Goal: Task Accomplishment & Management: Use online tool/utility

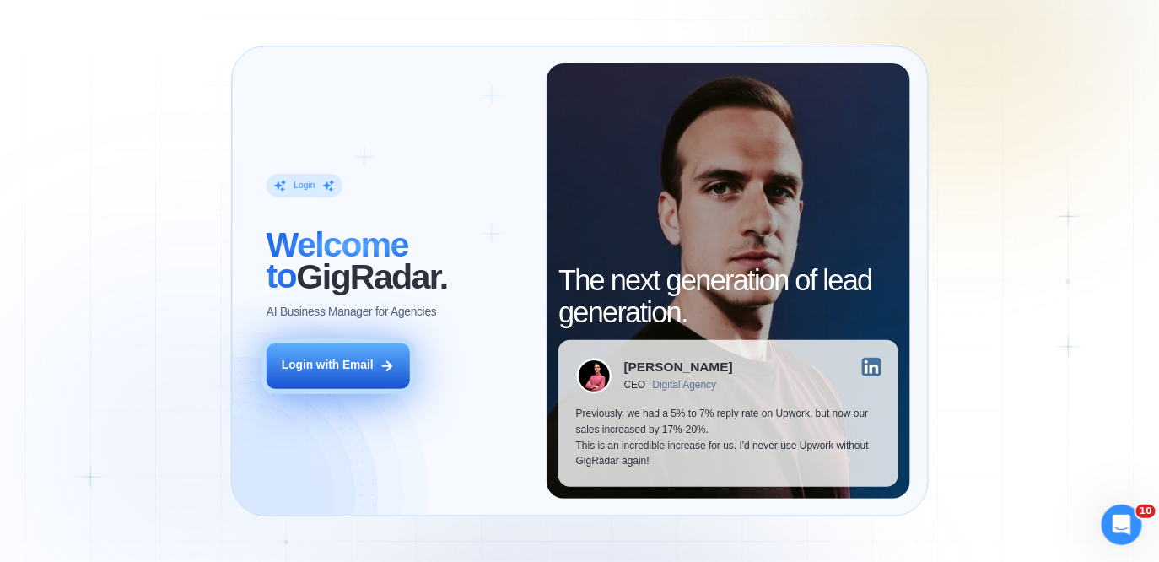
click at [324, 369] on div "Login with Email" at bounding box center [328, 366] width 92 height 16
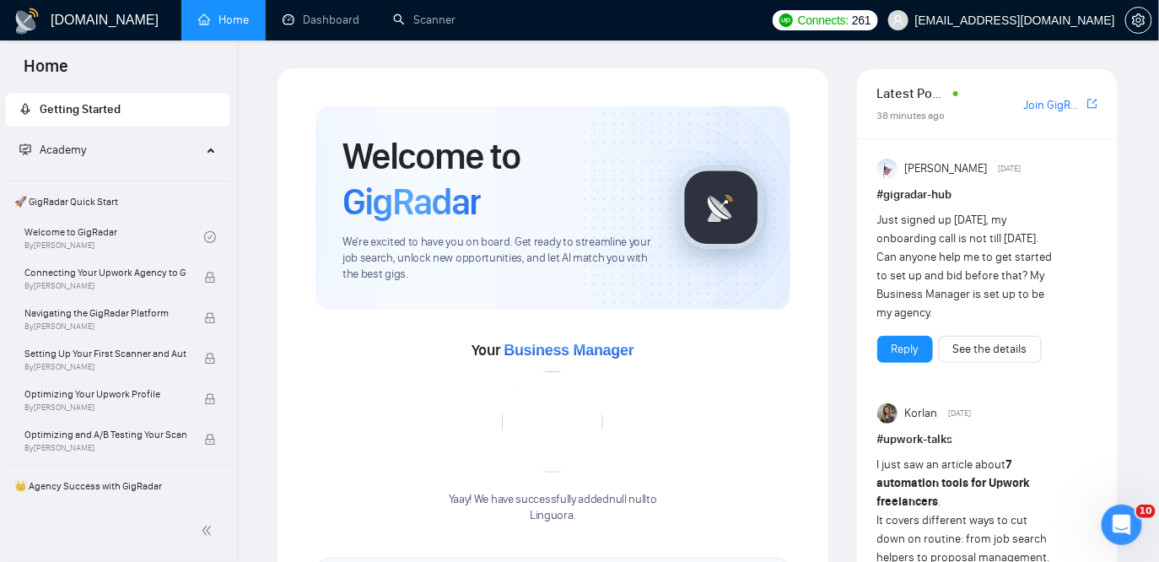
click at [1017, 20] on span "[EMAIL_ADDRESS][DOMAIN_NAME]" at bounding box center [1015, 20] width 200 height 0
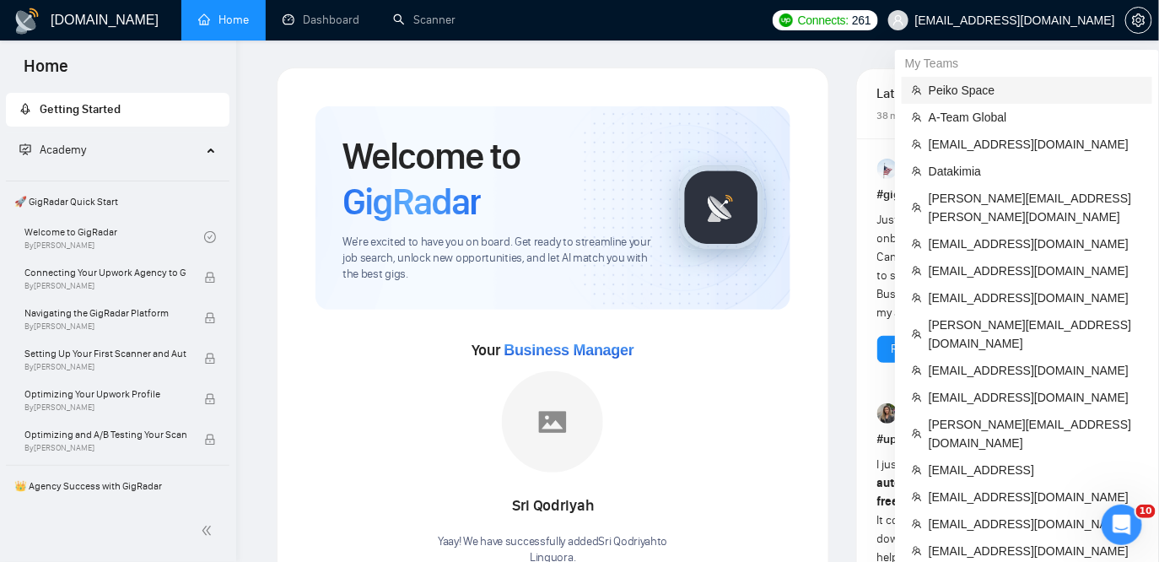
drag, startPoint x: 969, startPoint y: 79, endPoint x: 689, endPoint y: 13, distance: 286.9
click at [969, 79] on li "Peiko Space" at bounding box center [1027, 90] width 251 height 27
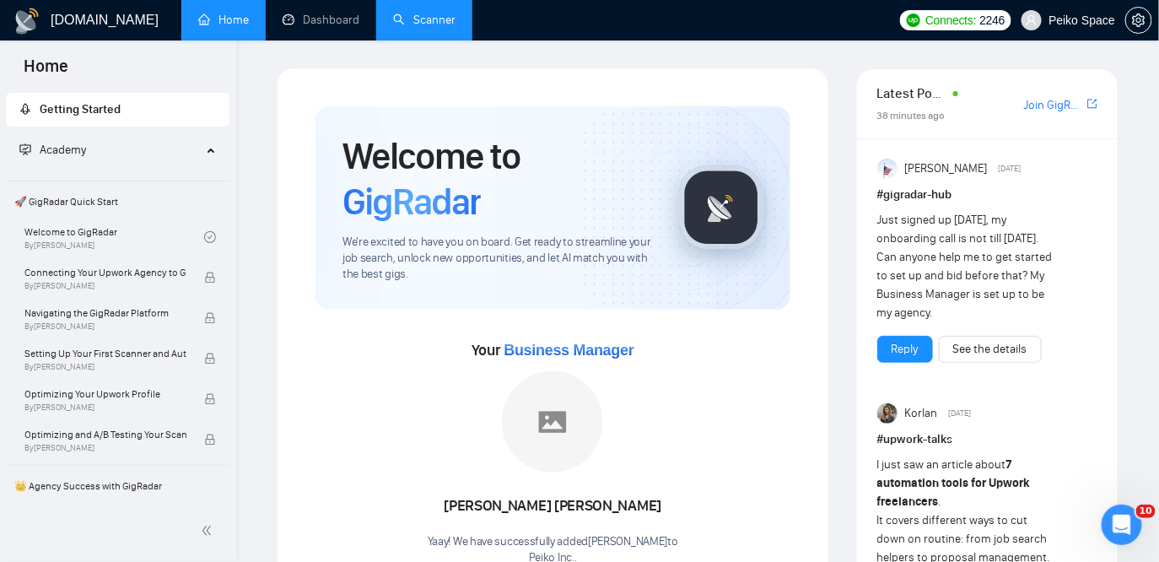
click at [432, 19] on link "Scanner" at bounding box center [424, 20] width 62 height 14
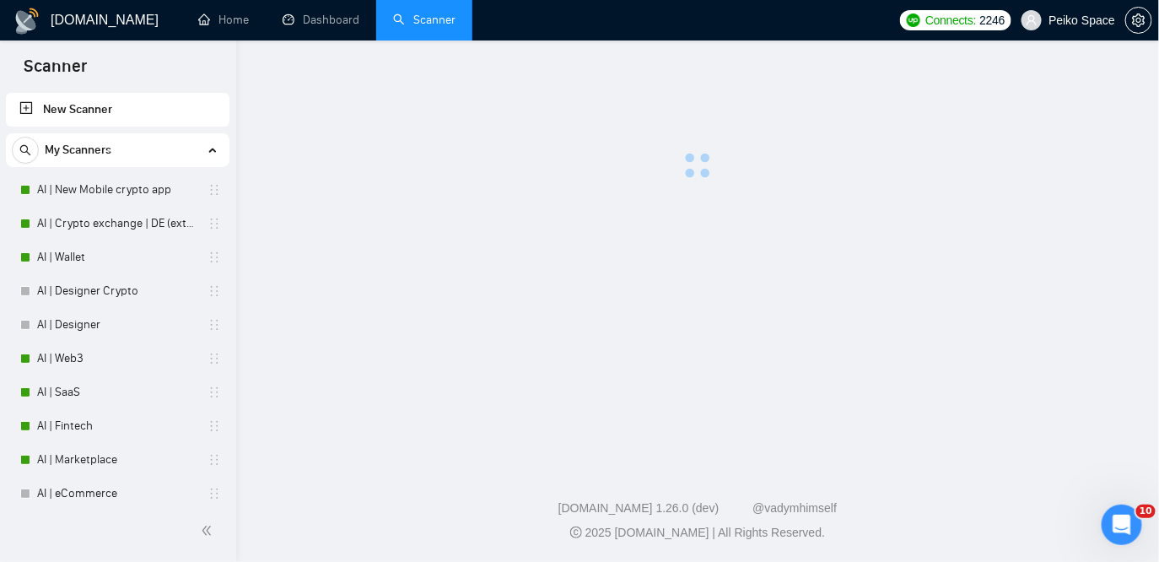
click at [432, 19] on link "Scanner" at bounding box center [424, 20] width 62 height 14
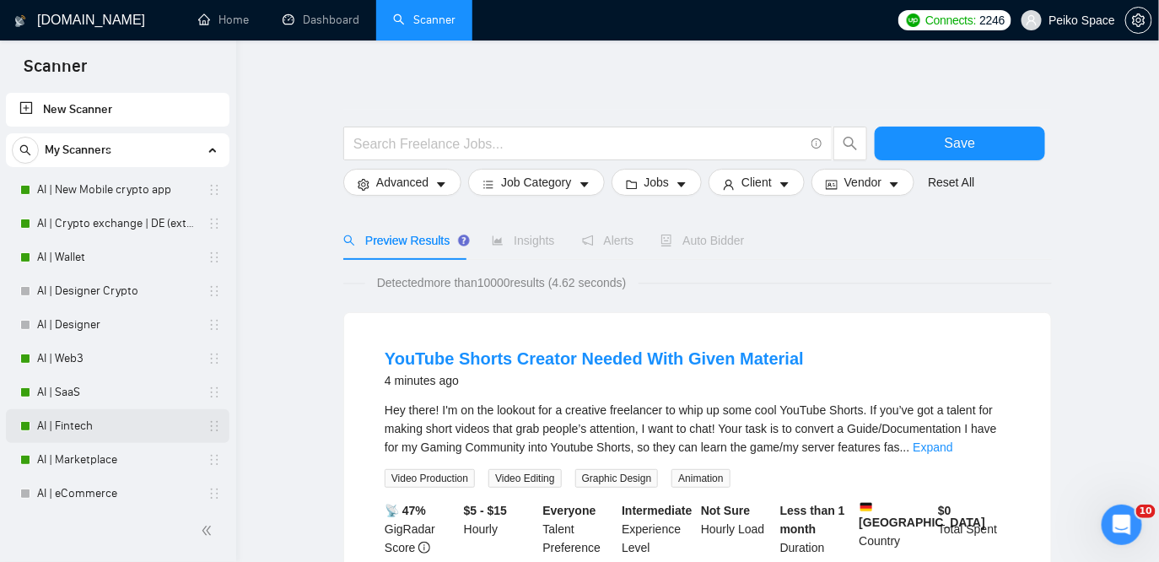
click at [85, 428] on link "AI | Fintech" at bounding box center [117, 426] width 160 height 34
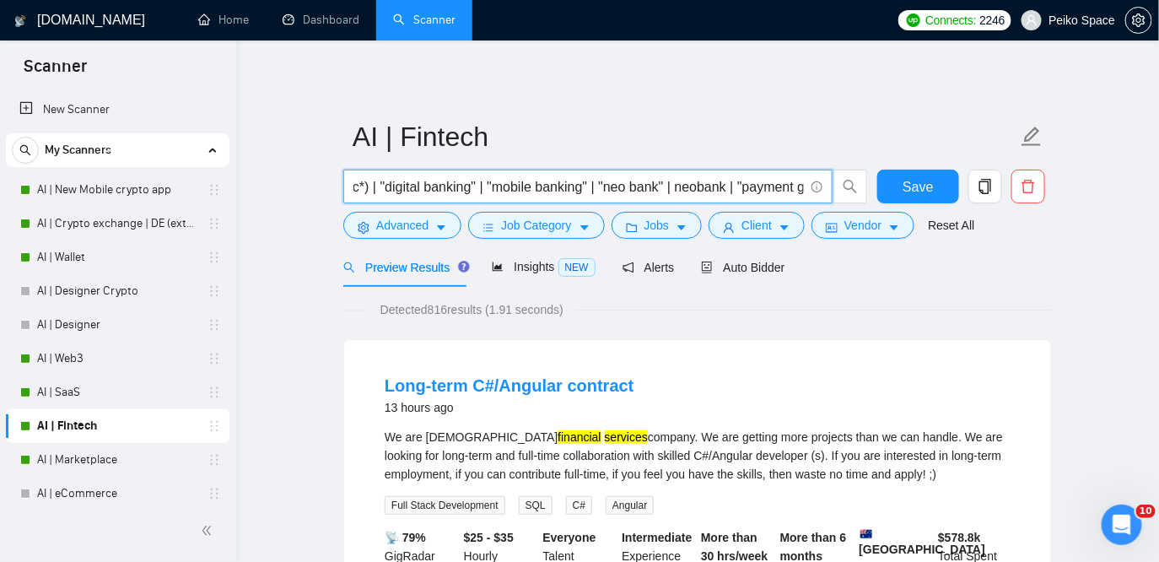
scroll to position [0, 333]
drag, startPoint x: 650, startPoint y: 189, endPoint x: 799, endPoint y: 186, distance: 149.4
click at [799, 186] on input "Fintech | "fin tech" | (bank*) | (wallet*) | (financ*) | "digital banking" | "m…" at bounding box center [579, 186] width 451 height 21
click at [643, 192] on input "Fintech | "fin tech" | (bank*) | (wallet*) | (financ*) | "digital banking" | "m…" at bounding box center [579, 186] width 451 height 21
drag, startPoint x: 388, startPoint y: 191, endPoint x: 278, endPoint y: 186, distance: 110.6
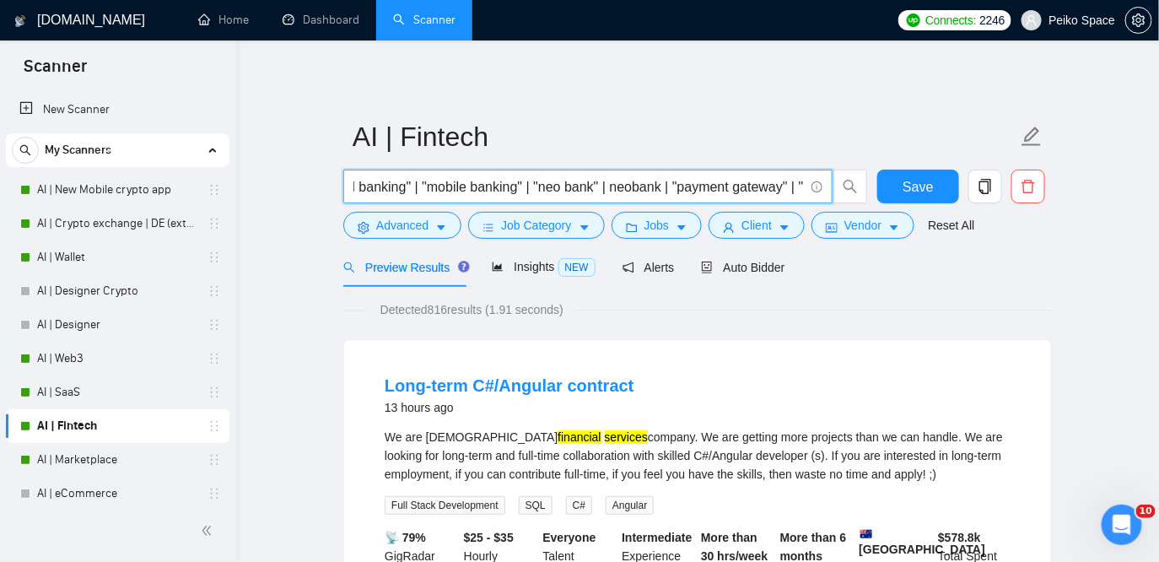
click at [615, 194] on input "Fintech | "fin tech" | (bank*) | (wallet*) | (financ*) | "digital banking" | "m…" at bounding box center [579, 186] width 451 height 21
drag, startPoint x: 376, startPoint y: 189, endPoint x: 321, endPoint y: 191, distance: 54.9
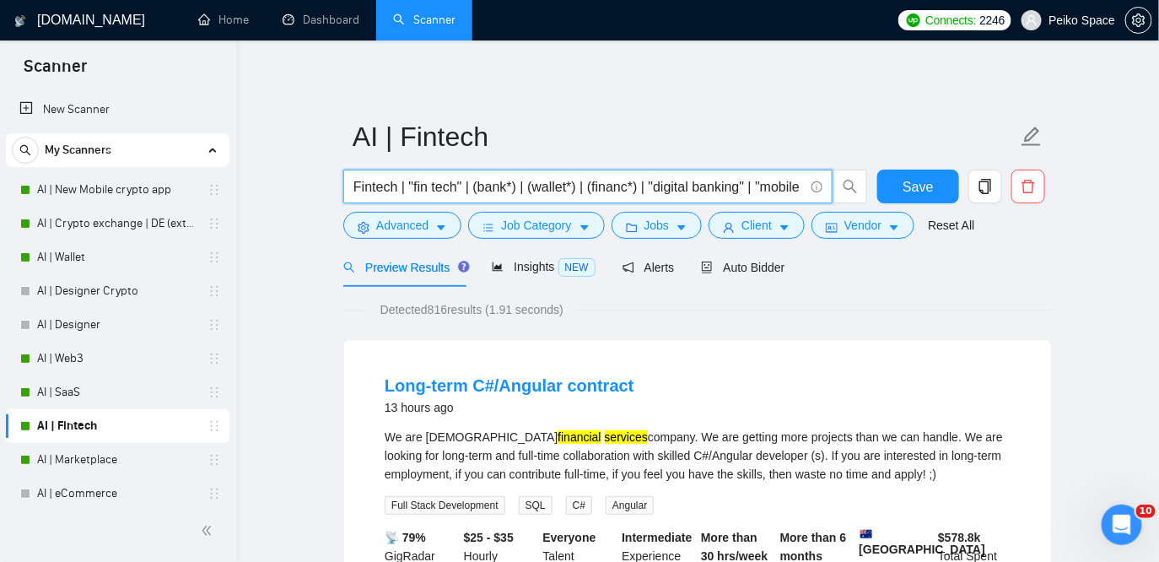
click at [559, 185] on input "Fintech | "fin tech" | (bank*) | (wallet*) | (financ*) | "digital banking" | "m…" at bounding box center [579, 186] width 451 height 21
click at [396, 186] on input "Fintech | "fin tech" | (bank*) | (wallet*) | (financ*) | "digital banking" | "m…" at bounding box center [579, 186] width 451 height 21
click at [357, 186] on input "Fintech*) | "fin tech" | (bank*) | (wallet*) | (financ*) | "digital banking" | …" at bounding box center [579, 186] width 451 height 21
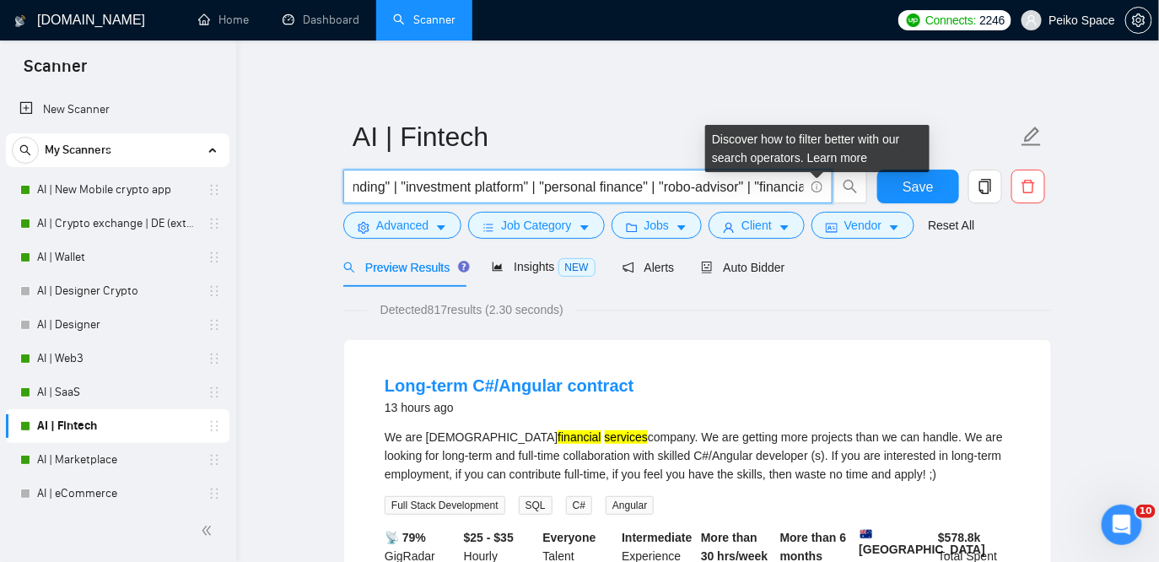
scroll to position [0, 1237]
drag, startPoint x: 761, startPoint y: 182, endPoint x: 786, endPoint y: 197, distance: 29.5
click at [786, 197] on span "(Fintech*) | "fin tech" | (bank*) | (wallet*) | (financ*) | "digital banking" |…" at bounding box center [587, 187] width 489 height 34
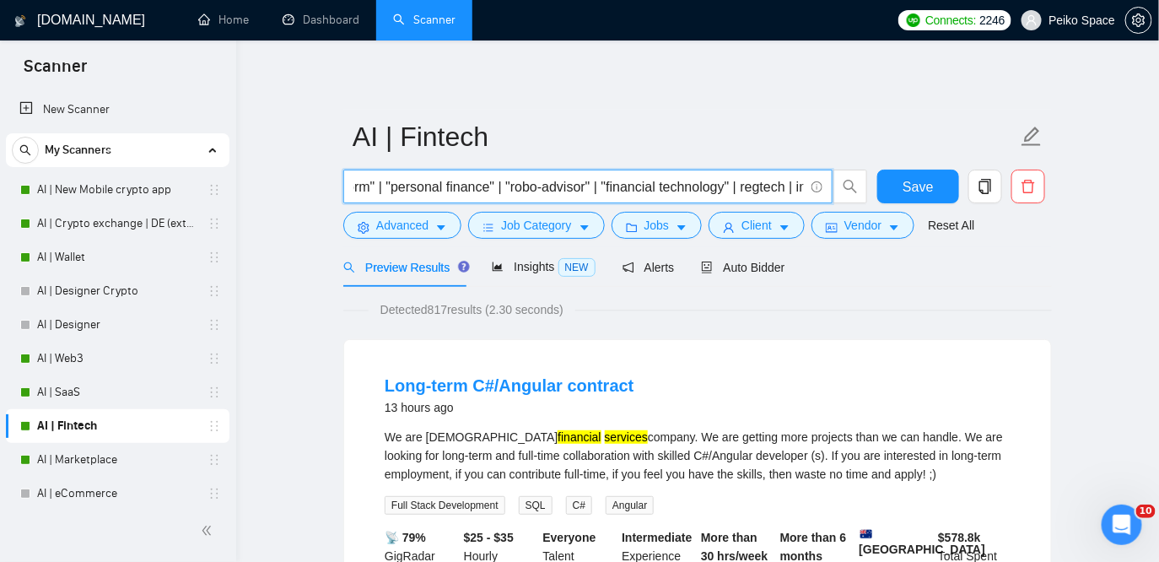
click at [520, 181] on input "(Fintech*) | "fin tech" | (bank*) | (wallet*) | (financ*) | "digital banking" |…" at bounding box center [579, 186] width 451 height 21
drag, startPoint x: 368, startPoint y: 188, endPoint x: 329, endPoint y: 191, distance: 38.9
click at [655, 192] on input "(Fintech*) | "fin tech" | (bank*) | (wallet*) | (financ*) | "digital banking" |…" at bounding box center [579, 186] width 451 height 21
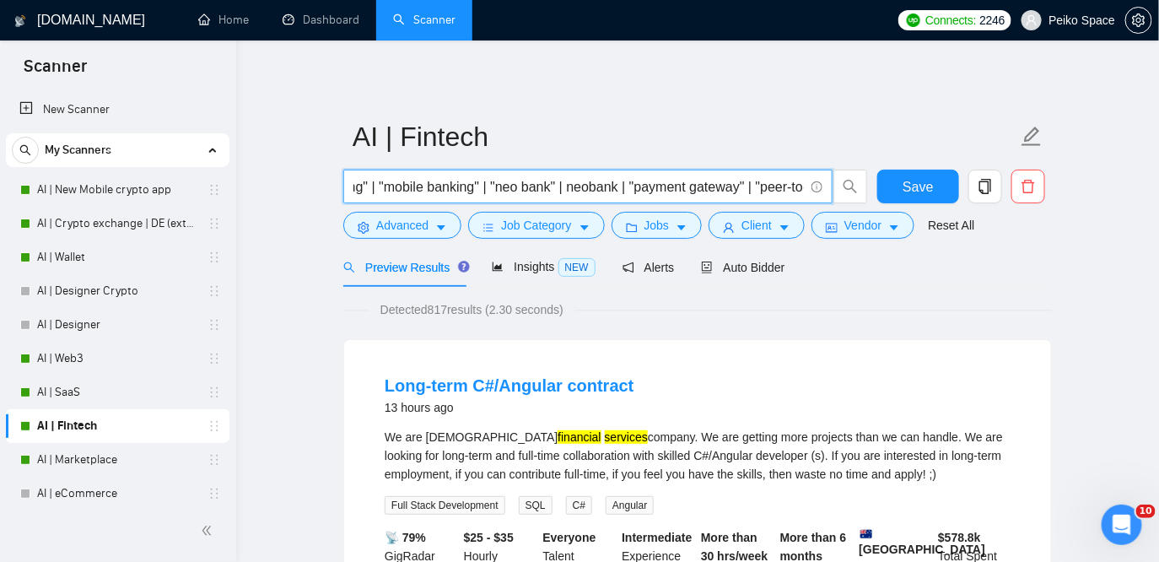
click at [642, 188] on input "(Fintech*) | "fin tech" | (bank*) | (wallet*) | (financ*) | "digital banking" |…" at bounding box center [579, 186] width 451 height 21
click at [591, 184] on input "(Fintech*) | "fin tech" | (bank*) | (wallet*) | (financ*) | "digital banking" |…" at bounding box center [579, 186] width 451 height 21
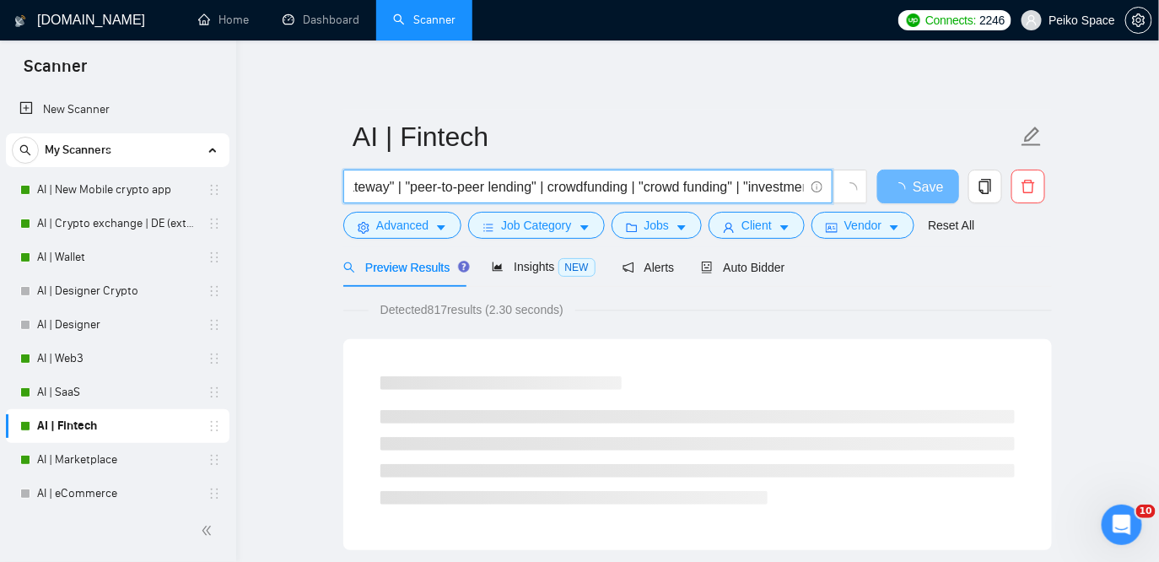
drag, startPoint x: 763, startPoint y: 193, endPoint x: 812, endPoint y: 194, distance: 48.9
click at [812, 194] on span "(Fintech*) | "fin tech" | (bank*) | (wallet*) | (financ*) | "digital banking" |…" at bounding box center [587, 187] width 489 height 34
click at [569, 181] on input "(Fintech*) | "fin tech" | (bank*) | (wallet*) | (financ*) | "digital banking" |…" at bounding box center [579, 186] width 451 height 21
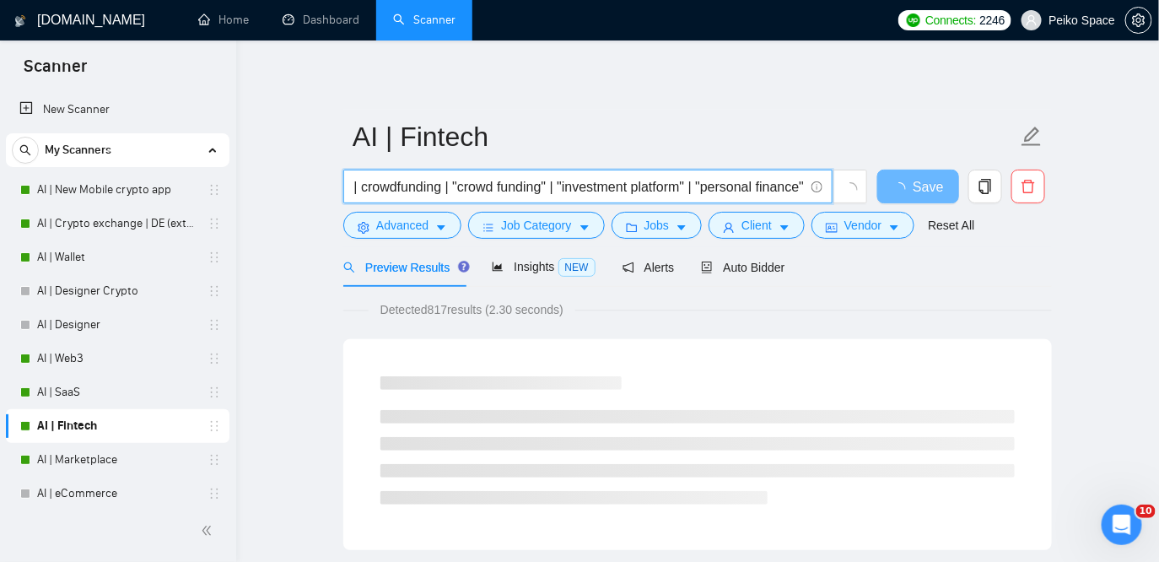
drag, startPoint x: 767, startPoint y: 185, endPoint x: 803, endPoint y: 188, distance: 36.4
click at [803, 187] on input "(Fintech*) | "fin tech" | (bank*) | (wallet*) | (financ*) | "digital banking" |…" at bounding box center [579, 186] width 451 height 21
click at [758, 183] on input "(Fintech*) | "fin tech" | (bank*) | (wallet*) | (financ*) | "digital banking" |…" at bounding box center [579, 186] width 451 height 21
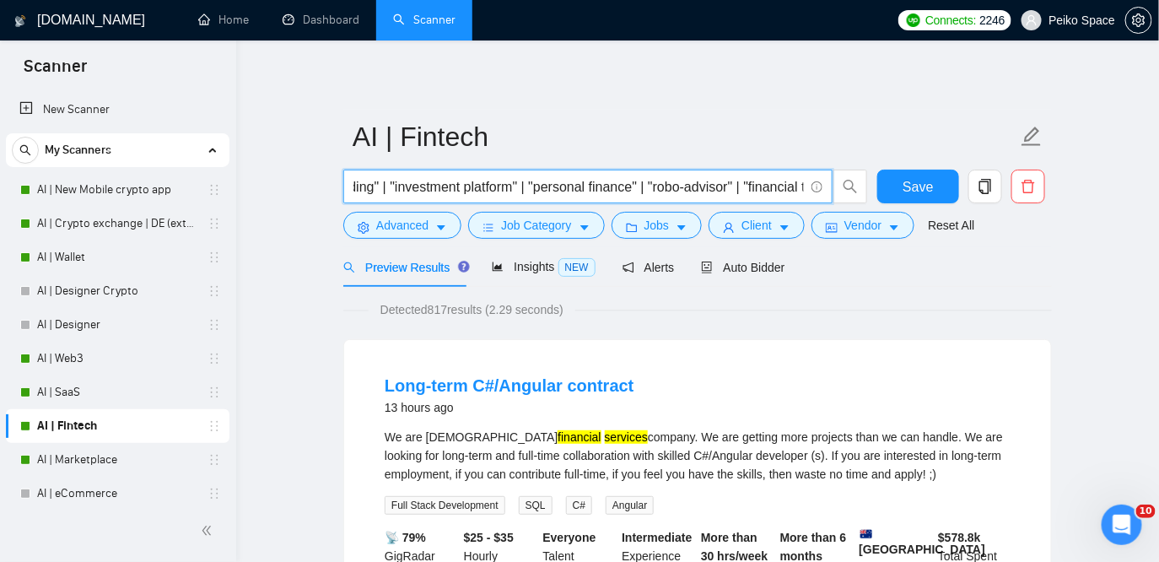
drag, startPoint x: 769, startPoint y: 187, endPoint x: 801, endPoint y: 189, distance: 32.9
click at [801, 189] on input "(Fintech*) | "fin tech" | (bank*) | (wallet*) | (financ*) | "digital banking" |…" at bounding box center [579, 186] width 451 height 21
click at [745, 182] on input "(Fintech*) | "fin tech" | (bank*) | (wallet*) | (financ*) | "digital banking" |…" at bounding box center [579, 186] width 451 height 21
drag, startPoint x: 774, startPoint y: 189, endPoint x: 816, endPoint y: 192, distance: 41.5
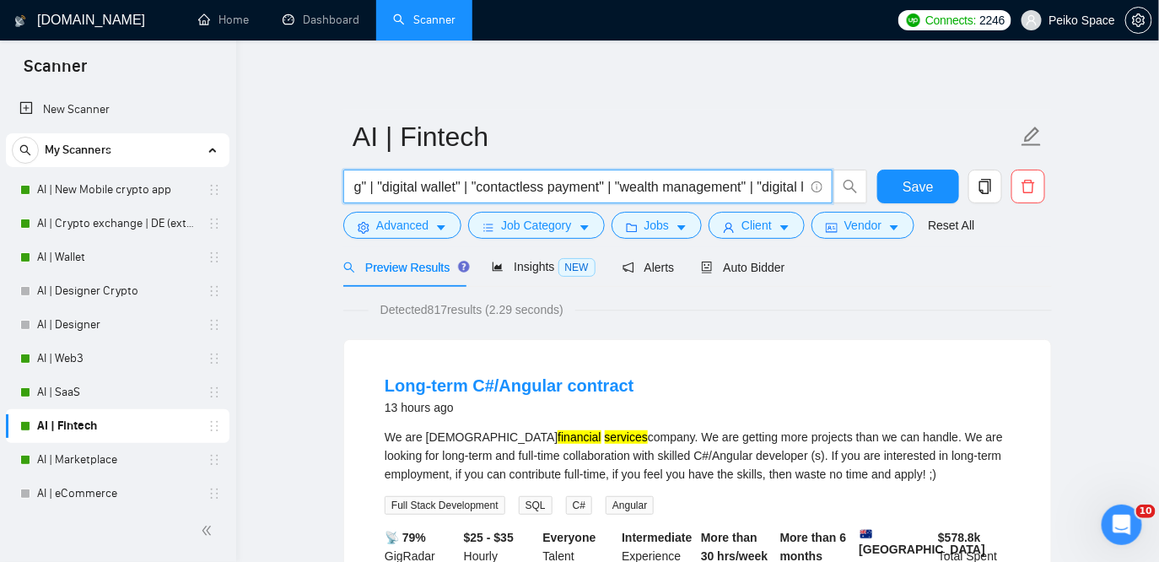
click at [816, 192] on span "(Fintech*) | "fin tech" | (bank*) | (wallet*) | (financ*) | "digital banking" |…" at bounding box center [587, 187] width 489 height 34
click at [715, 187] on input "(Fintech*) | "fin tech" | (bank*) | (wallet*) | (financ*) | "digital banking" |…" at bounding box center [579, 186] width 451 height 21
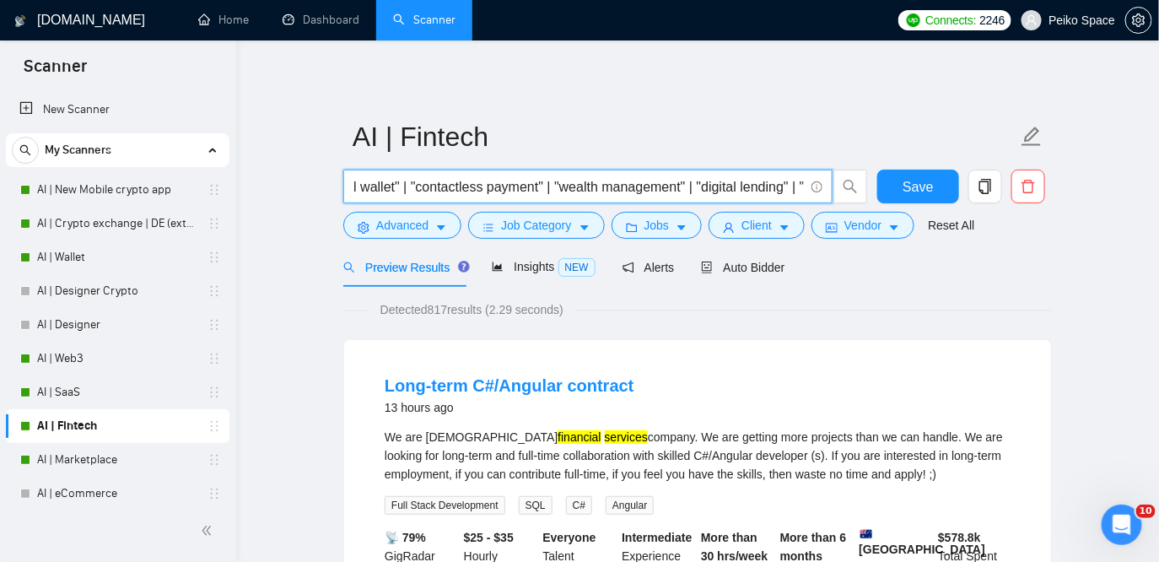
click at [715, 187] on input "(Fintech*) | "fin tech" | (bank*) | (wallet*) | (financ*) | "digital banking" |…" at bounding box center [579, 186] width 451 height 21
type input "(Fintech*) | "fin tech" | (bank*) | (wallet*) | (financ*) | "digital banking" |…"
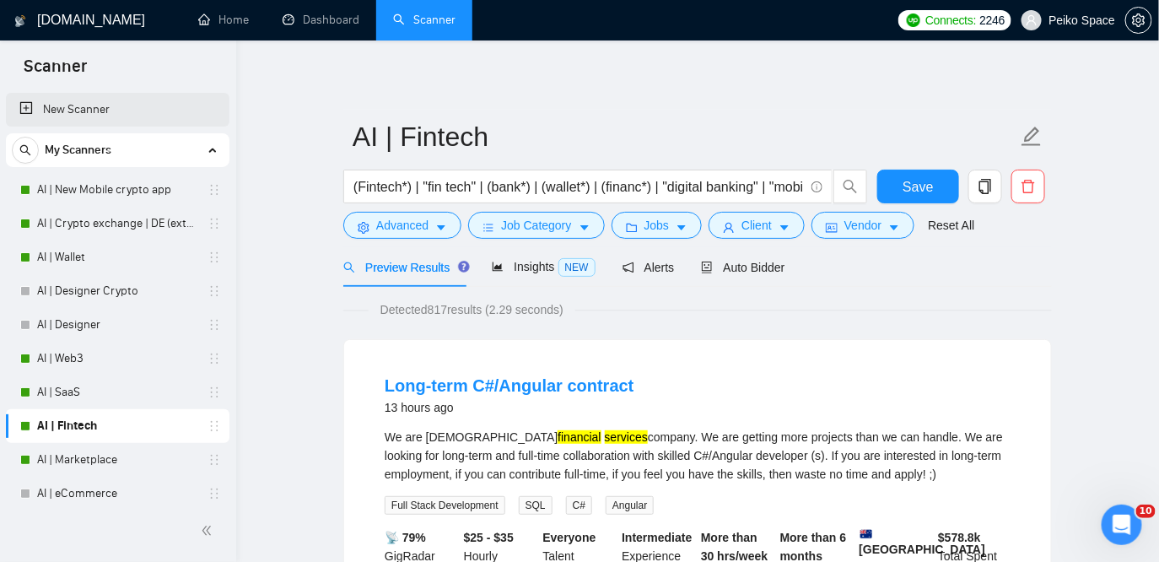
click at [89, 105] on link "New Scanner" at bounding box center [117, 110] width 197 height 34
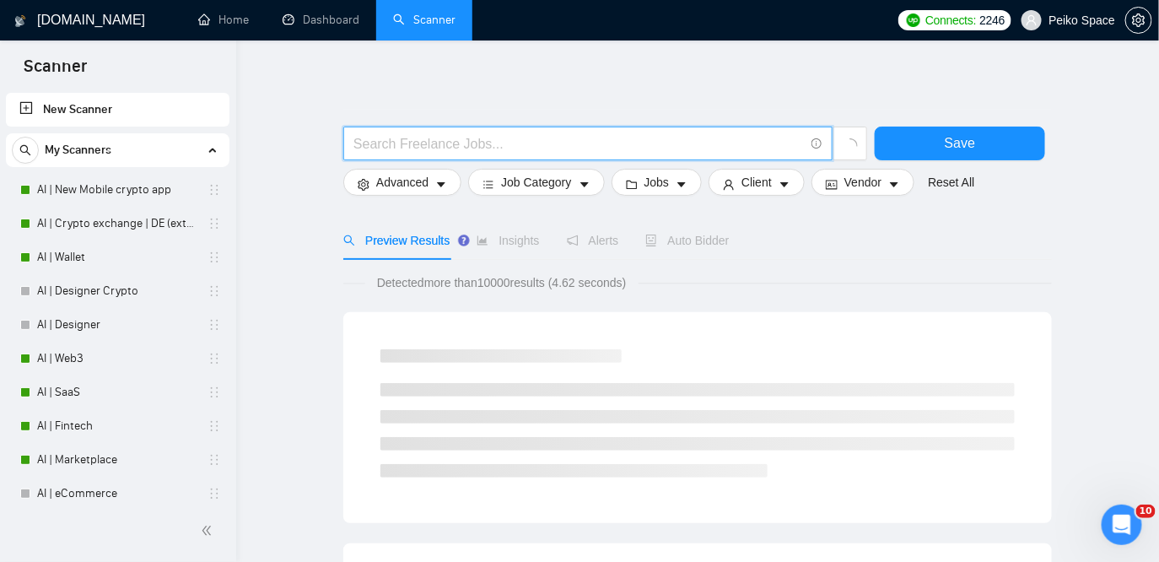
click at [546, 148] on input "text" at bounding box center [579, 143] width 451 height 21
paste input "BNPL"
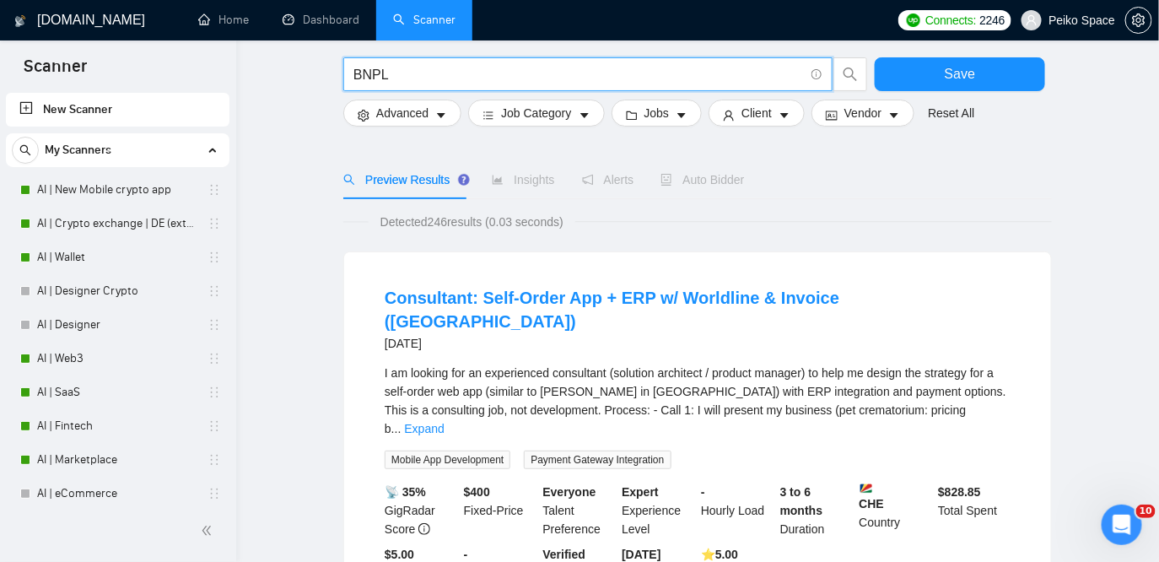
scroll to position [119, 0]
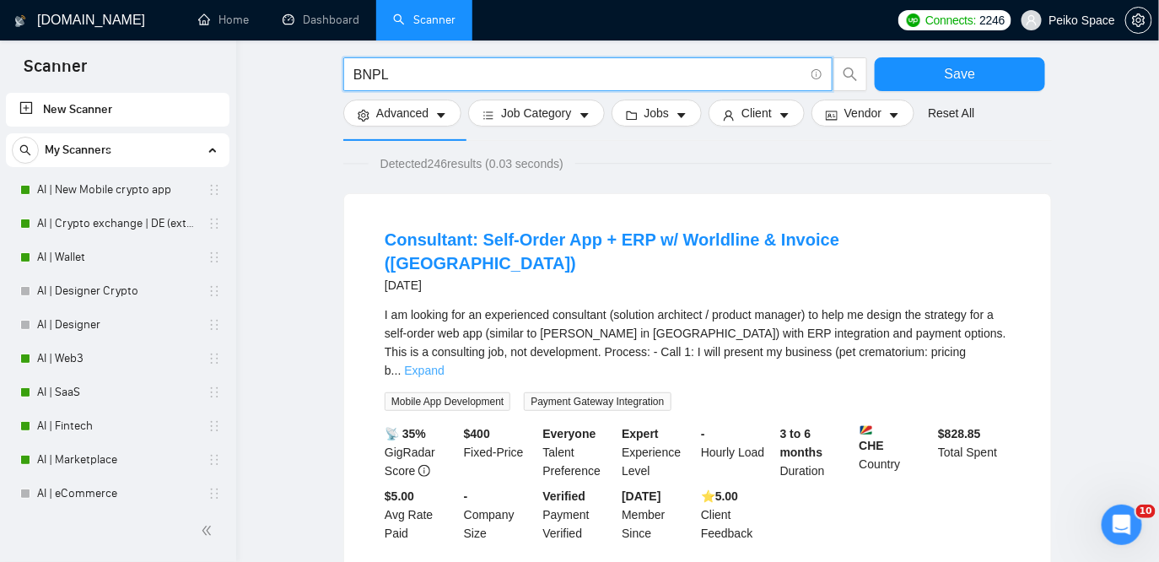
click at [444, 364] on link "Expand" at bounding box center [424, 370] width 40 height 13
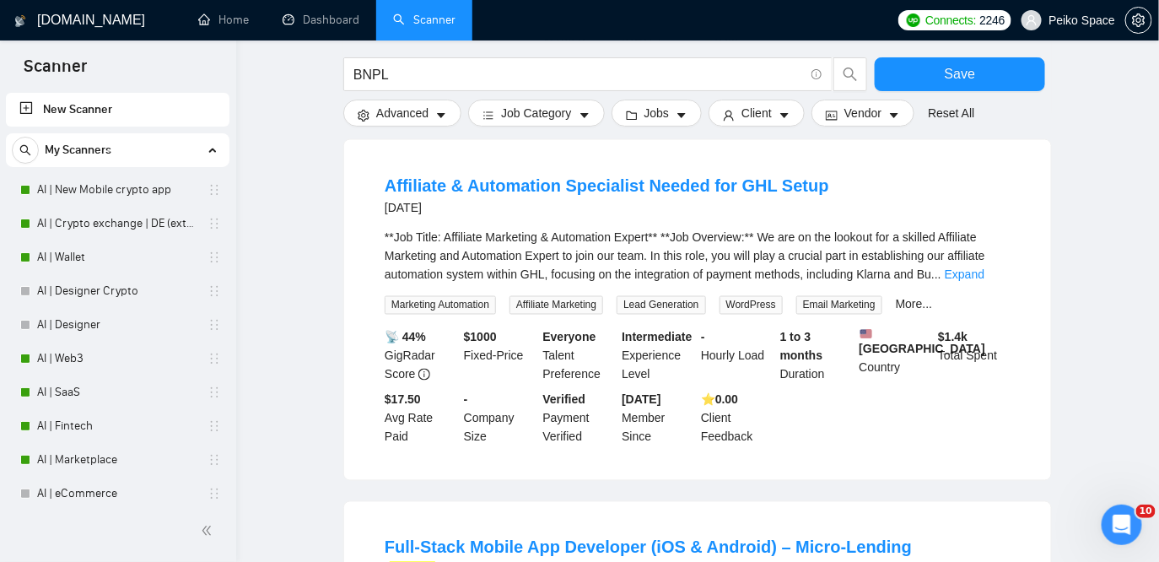
scroll to position [791, 0]
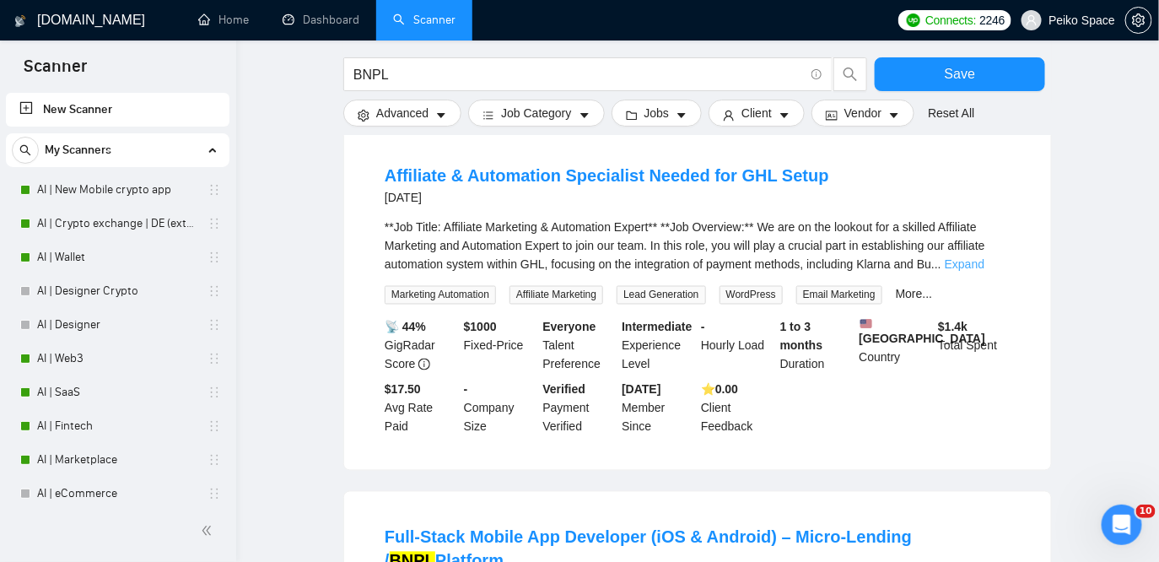
click at [983, 261] on link "Expand" at bounding box center [965, 263] width 40 height 13
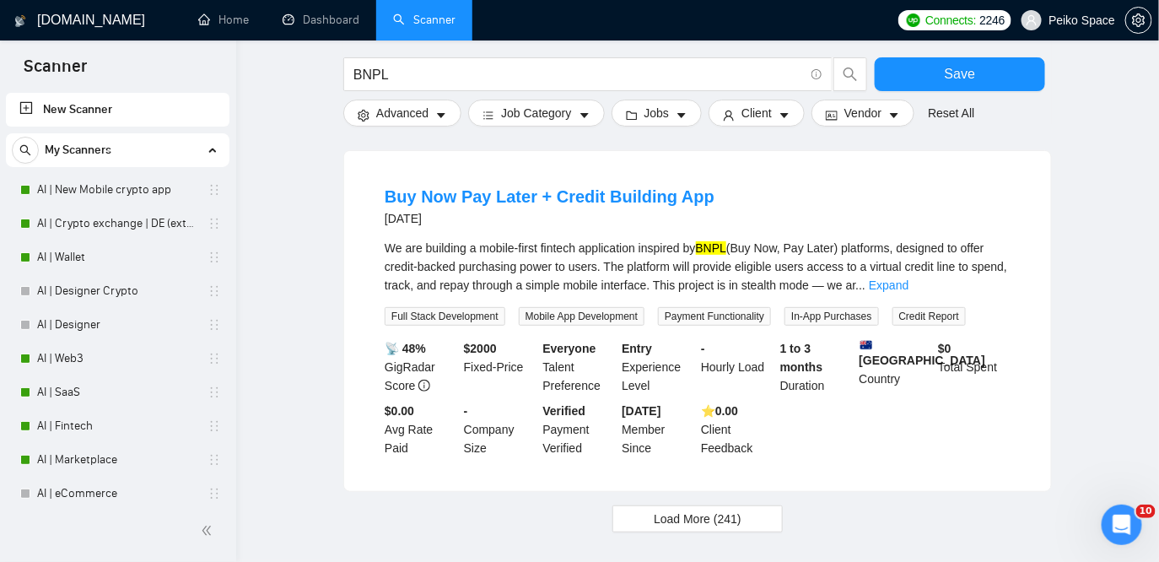
scroll to position [2216, 0]
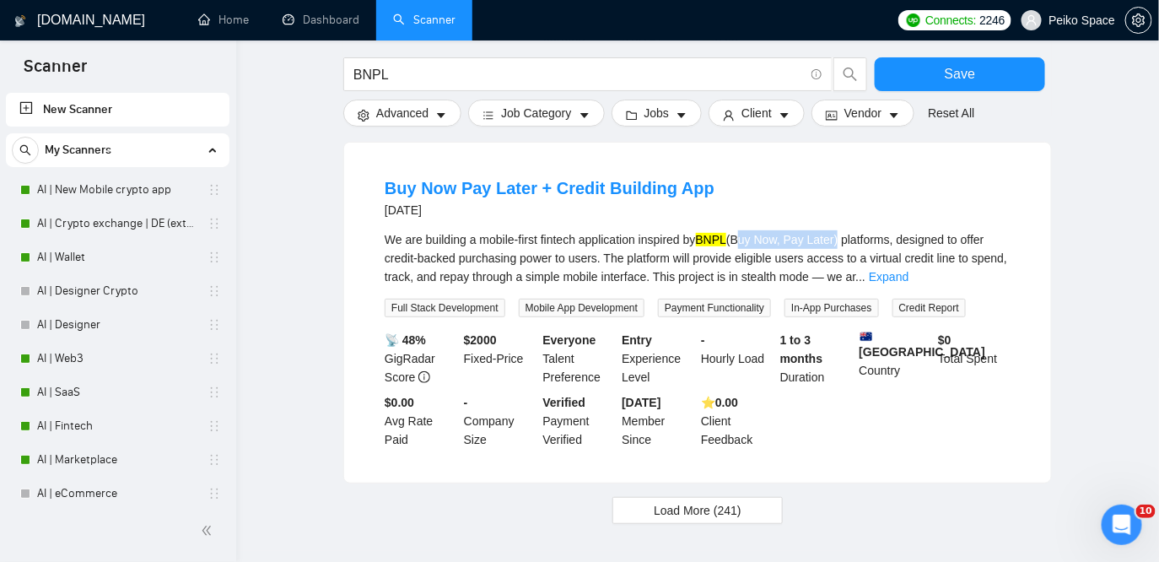
drag, startPoint x: 753, startPoint y: 256, endPoint x: 858, endPoint y: 260, distance: 104.7
click at [858, 260] on div "We are building a mobile-first fintech application inspired by BNPL (Buy Now, P…" at bounding box center [698, 258] width 626 height 56
copy div "Buy Now, Pay Later"
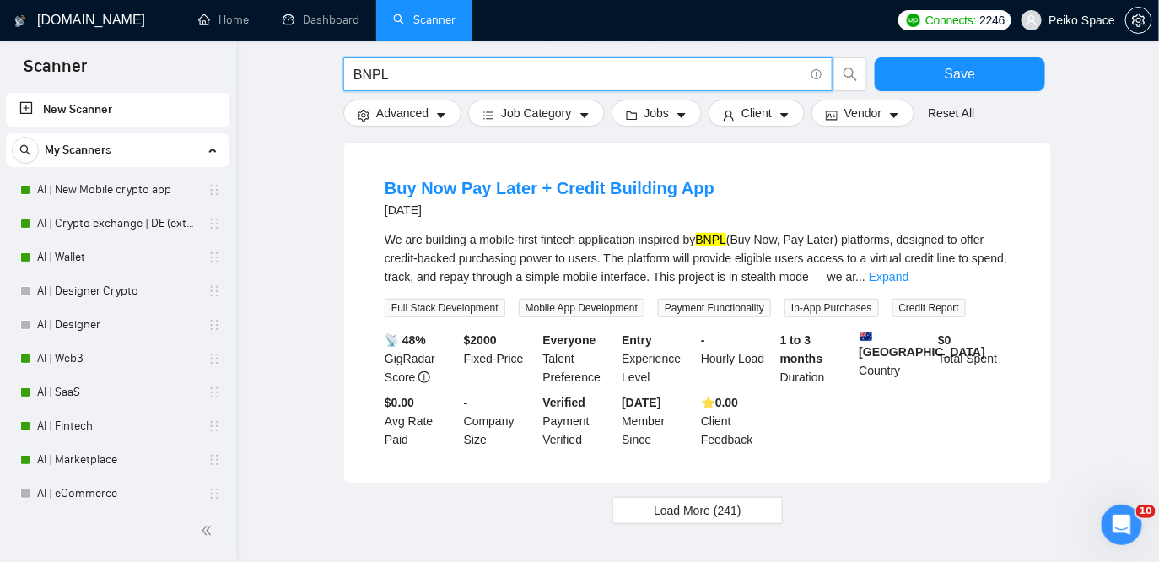
drag, startPoint x: 391, startPoint y: 78, endPoint x: 339, endPoint y: 71, distance: 52.9
paste input "Buy Now, Pay Later"
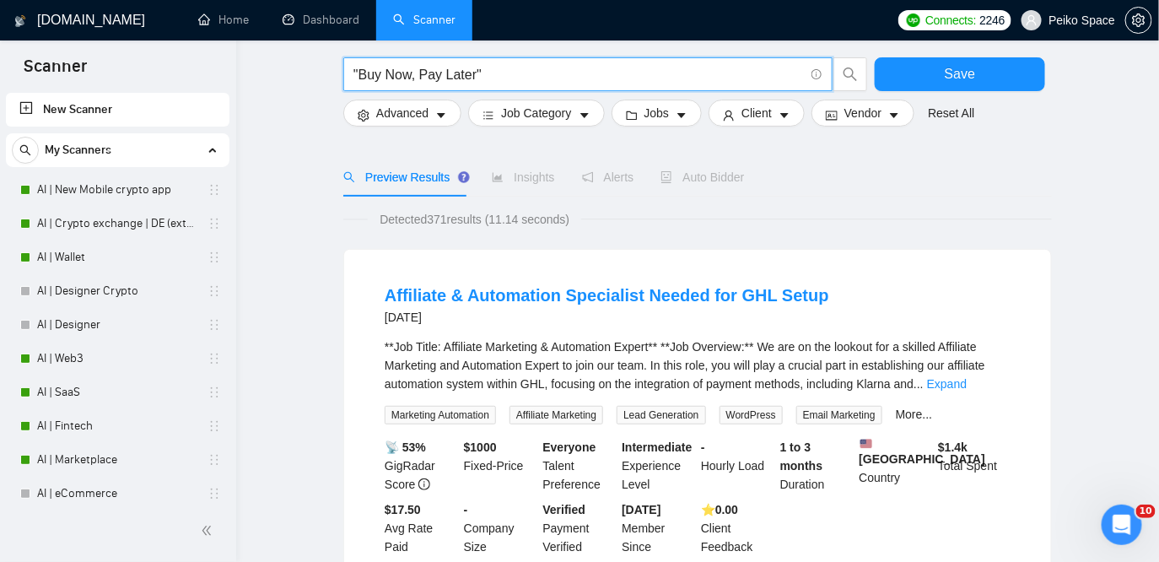
scroll to position [72, 0]
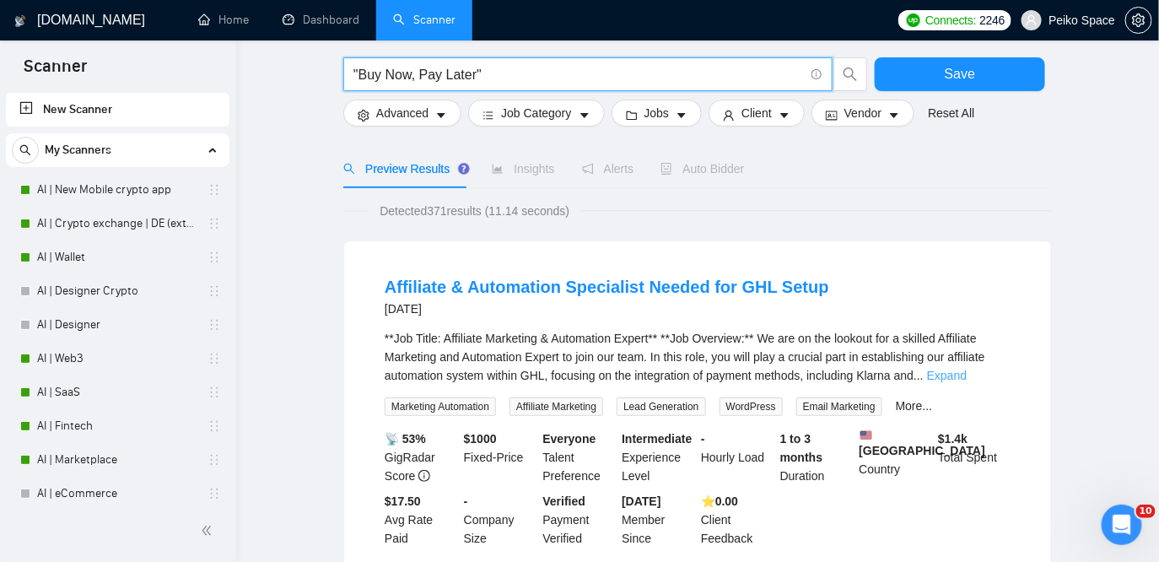
type input ""Buy Now, Pay Later""
click at [967, 377] on link "Expand" at bounding box center [947, 375] width 40 height 13
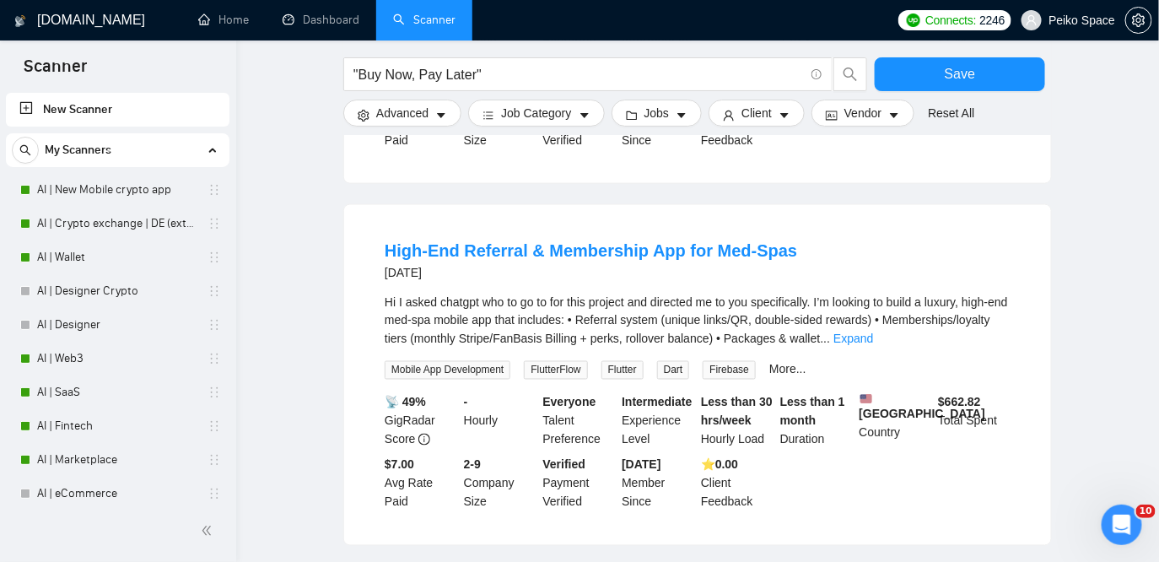
scroll to position [752, 0]
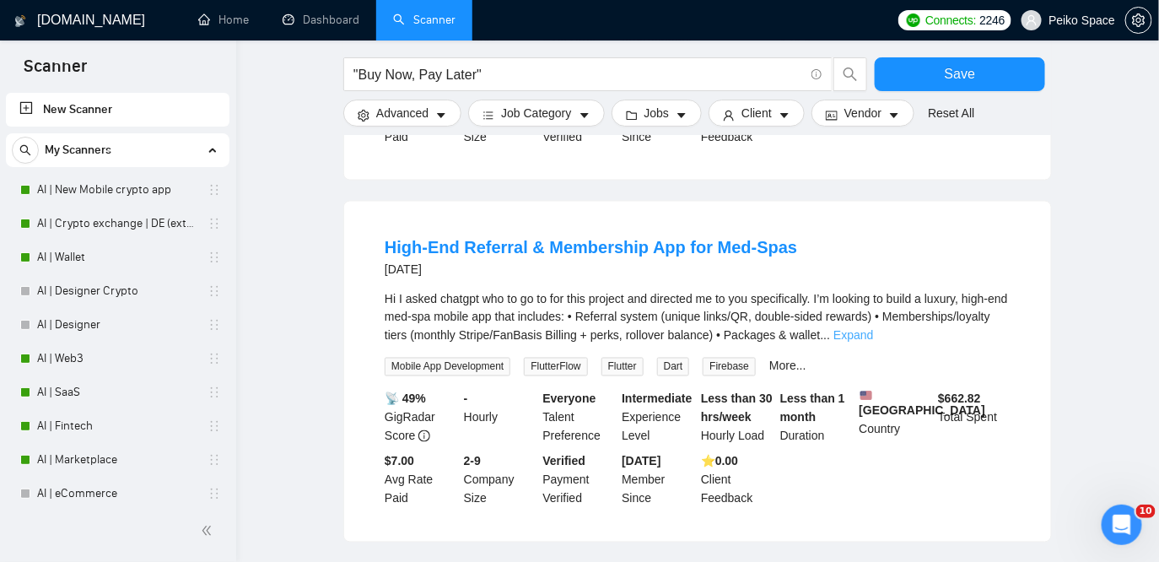
click at [873, 343] on link "Expand" at bounding box center [854, 335] width 40 height 13
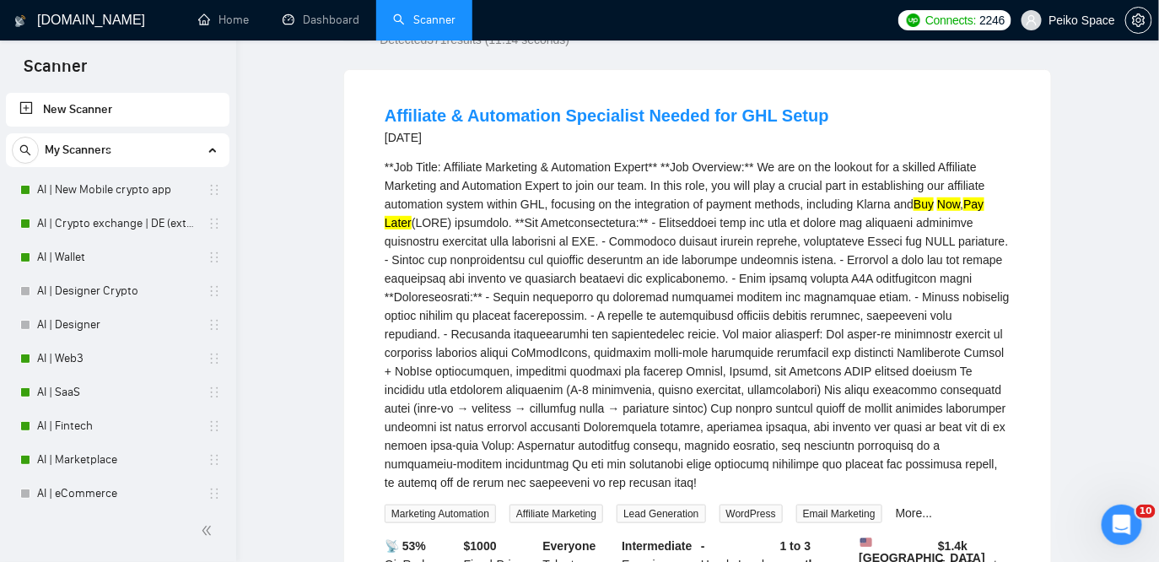
scroll to position [0, 0]
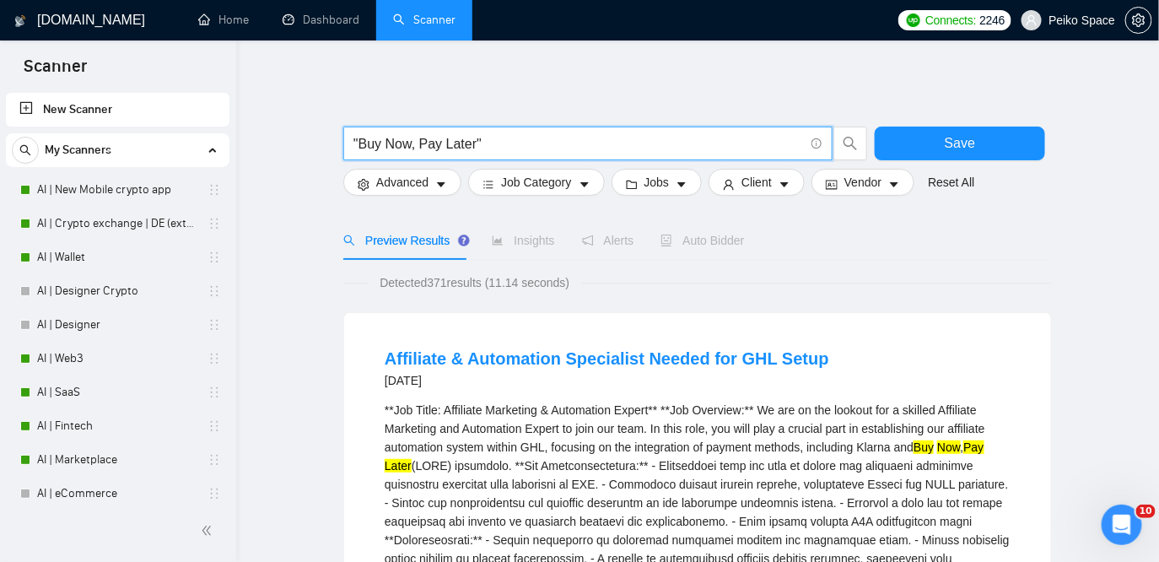
drag, startPoint x: 339, startPoint y: 160, endPoint x: 303, endPoint y: 146, distance: 39.0
click at [57, 422] on link "AI | Fintech" at bounding box center [117, 426] width 160 height 34
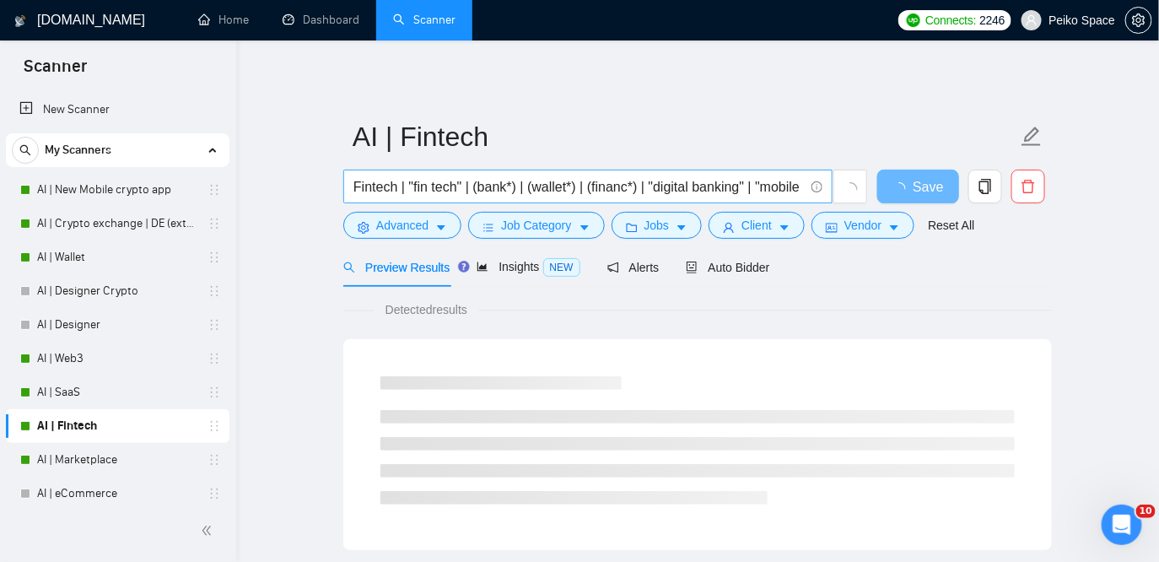
click at [478, 186] on input "Fintech | "fin tech" | (bank*) | (wallet*) | (financ*) | "digital banking" | "m…" at bounding box center [579, 186] width 451 height 21
paste input "(Fintech*) | "fin tech" | (bank*) | (wallet*) | (financ*) | "digital banking" |…"
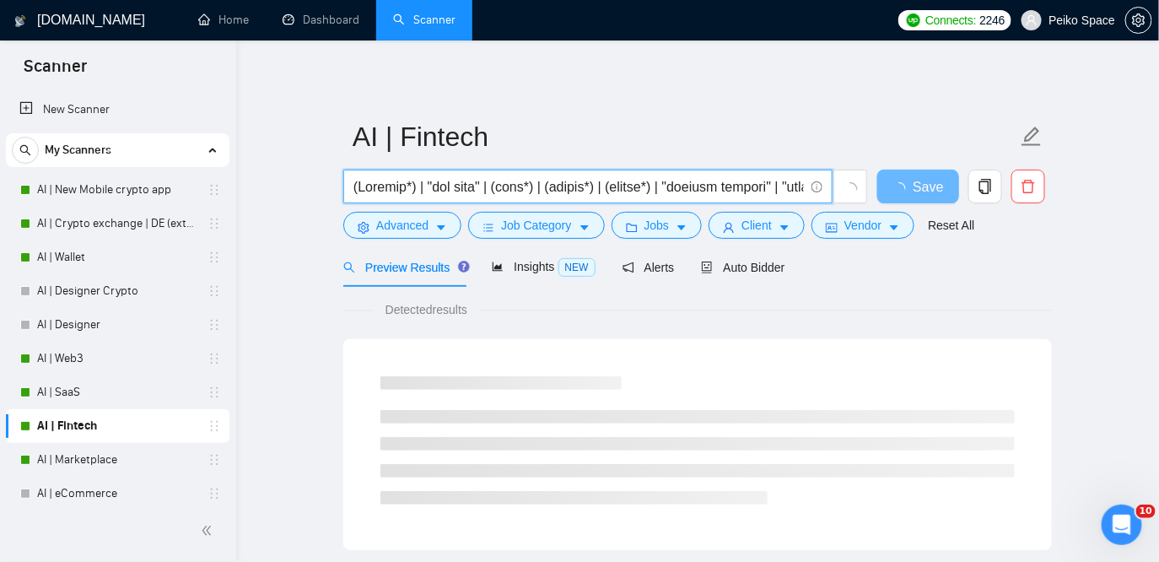
scroll to position [0, 5640]
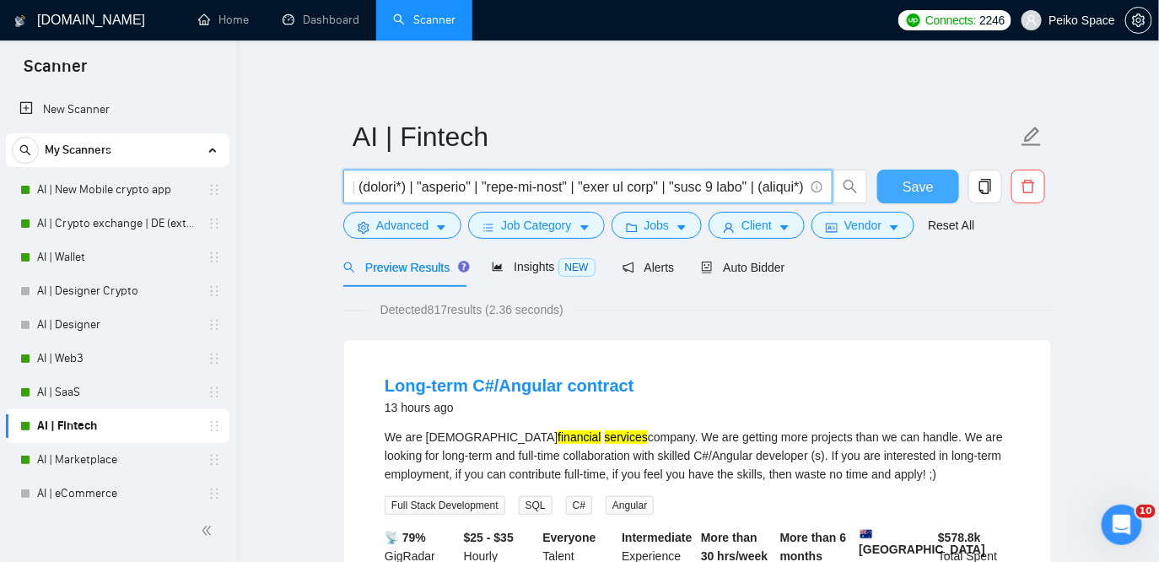
type input "(Fintech*) | "fin tech" | (bank*) | (wallet*) | (financ*) | "digital banking" |…"
click at [914, 190] on span "Save" at bounding box center [918, 186] width 30 height 21
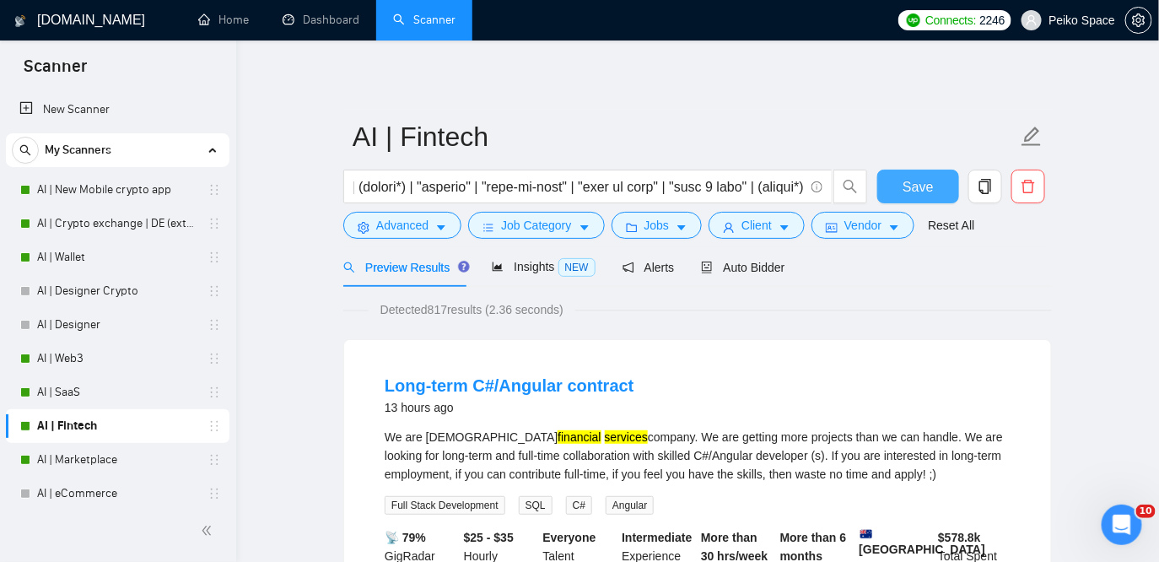
scroll to position [0, 0]
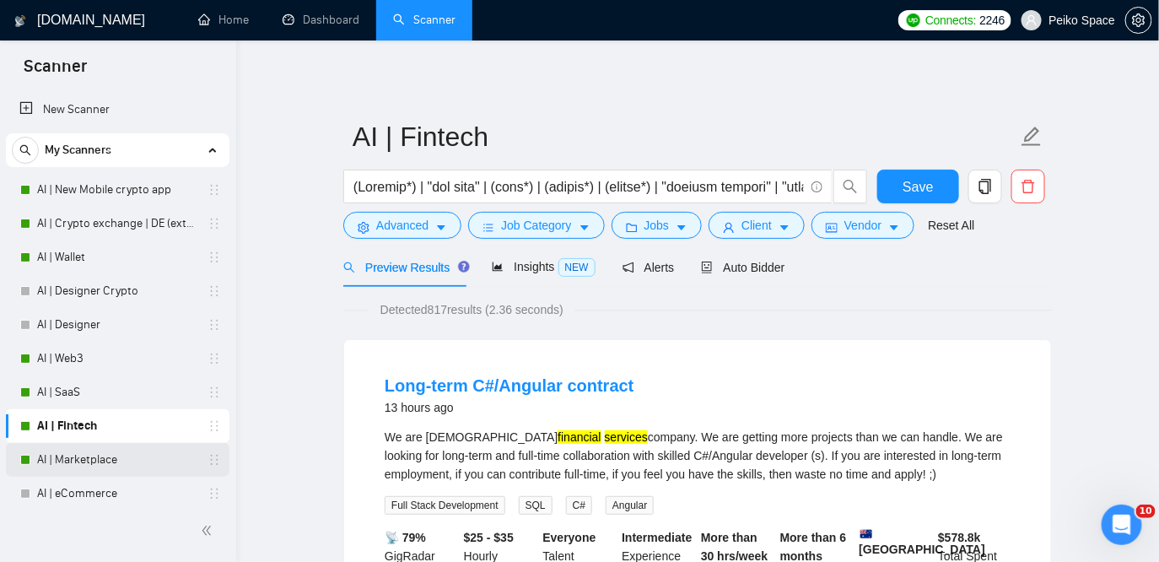
click at [96, 463] on link "AI | Marketplace" at bounding box center [117, 460] width 160 height 34
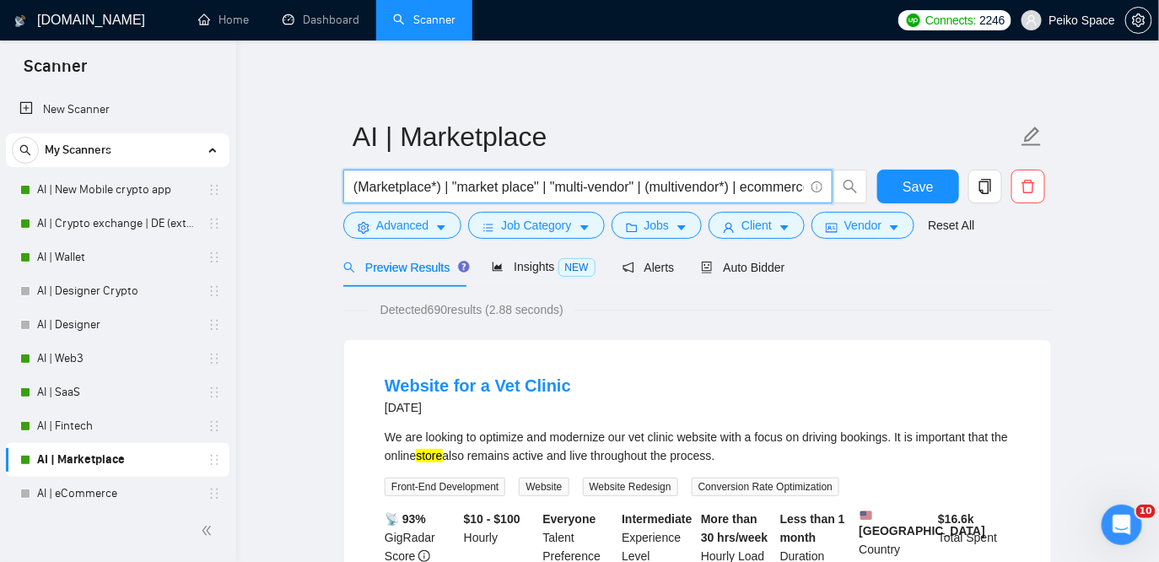
click at [688, 187] on input "(Marketplace*) | "market place" | "multi-vendor" | (multivendor*) | ecommerce |…" at bounding box center [579, 186] width 451 height 21
click at [554, 198] on span "(Marketplace*) | "market place" | "multi-vendor" | (multivendor*) | ecommerce |…" at bounding box center [587, 187] width 489 height 34
click at [536, 184] on input "(Marketplace*) | "market place" | "multi-vendor" | (multivendor*) | ecommerce |…" at bounding box center [579, 186] width 451 height 21
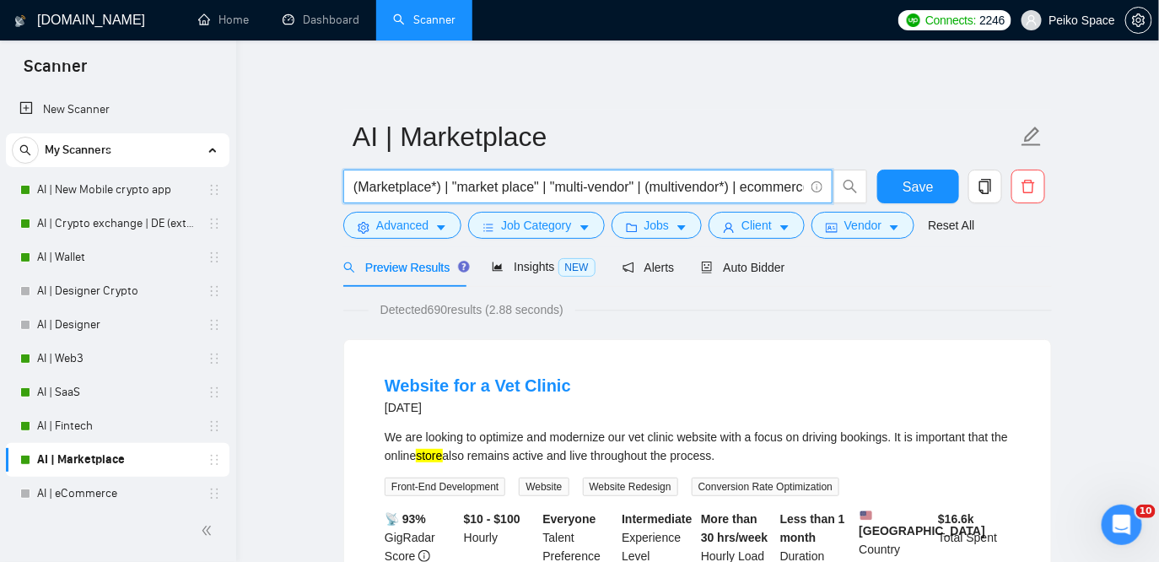
click at [536, 184] on input "(Marketplace*) | "market place" | "multi-vendor" | (multivendor*) | ecommerce |…" at bounding box center [579, 186] width 451 height 21
paste input "(retail*) | "E-business" | "Virtual storefront" | "E-tail" | "E-procurement" | …"
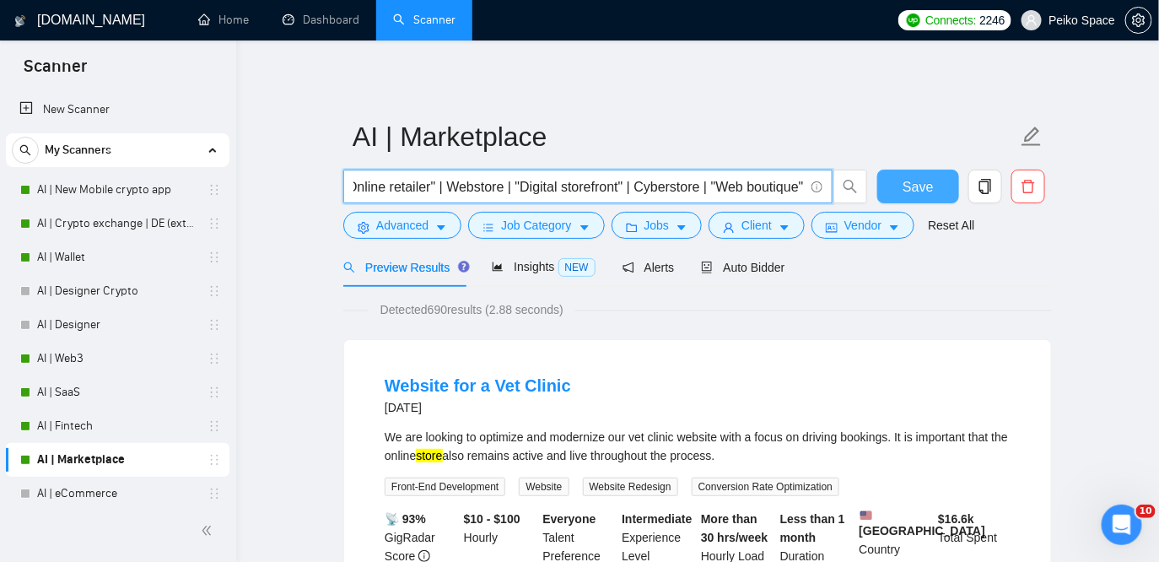
type input "(Marketplace*) | "market place" | "multi-vendor" | (multivendor*) | ecommerce |…"
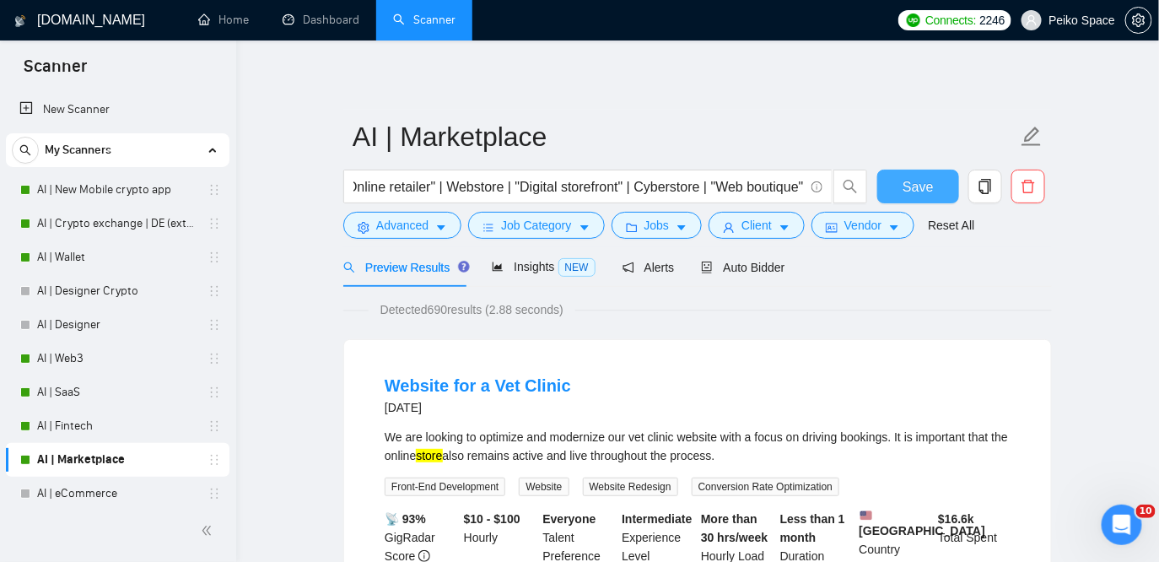
scroll to position [0, 0]
click at [933, 188] on button "Save" at bounding box center [918, 187] width 82 height 34
click at [921, 181] on span "Save" at bounding box center [918, 186] width 30 height 21
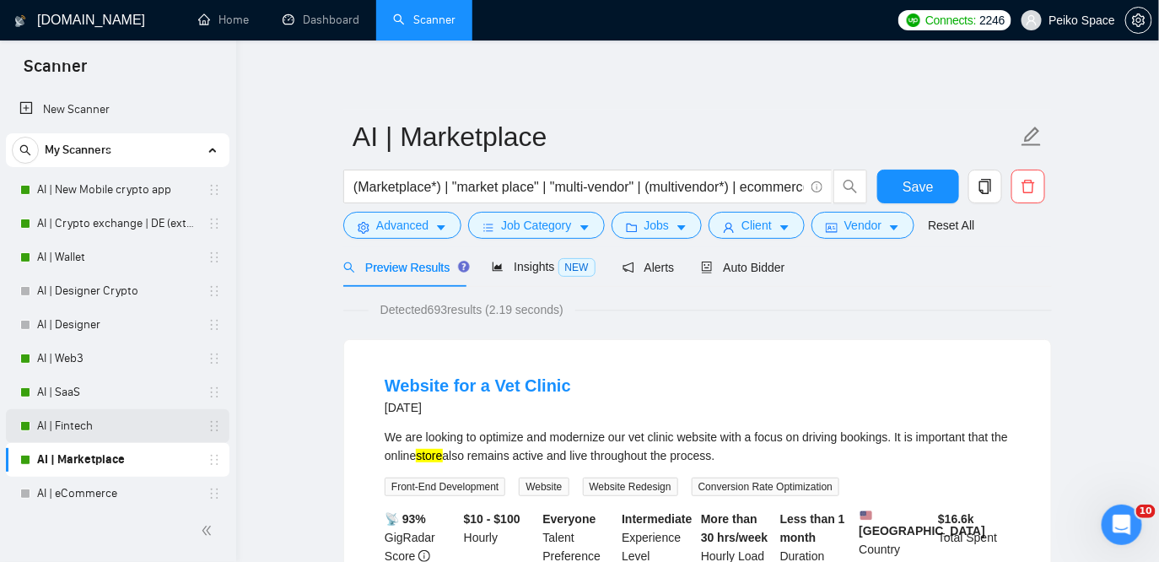
click at [93, 427] on link "AI | Fintech" at bounding box center [117, 426] width 160 height 34
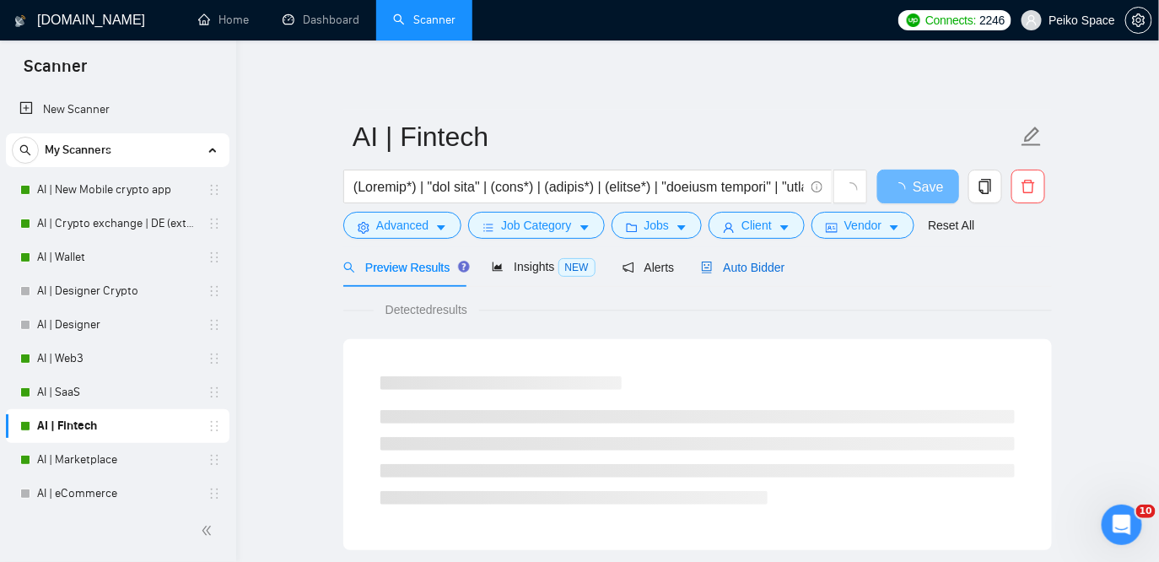
click at [755, 273] on span "Auto Bidder" at bounding box center [743, 267] width 84 height 13
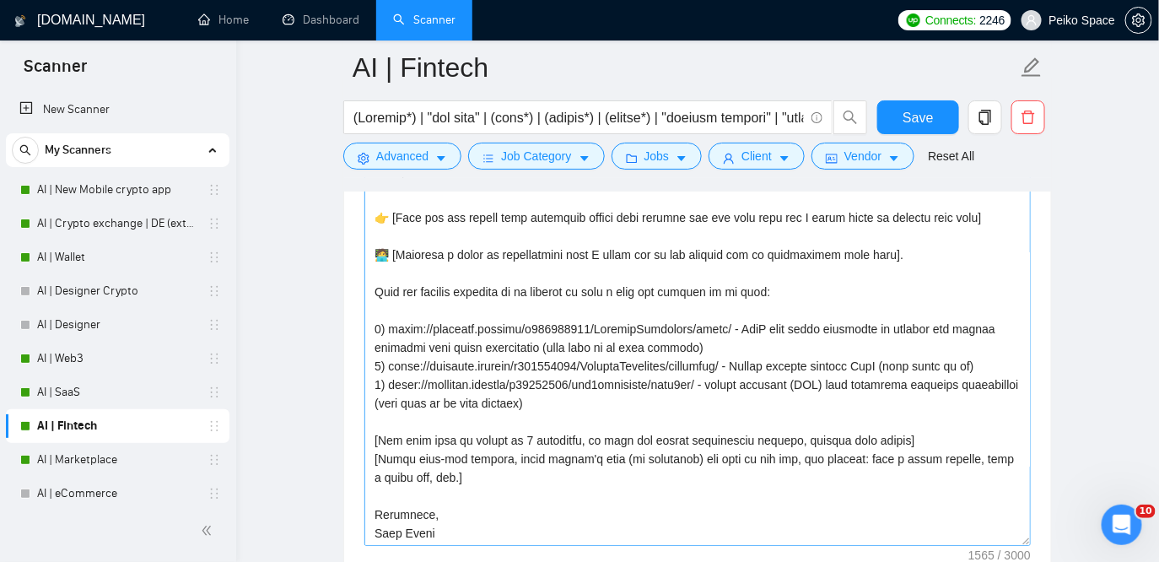
scroll to position [2021, 0]
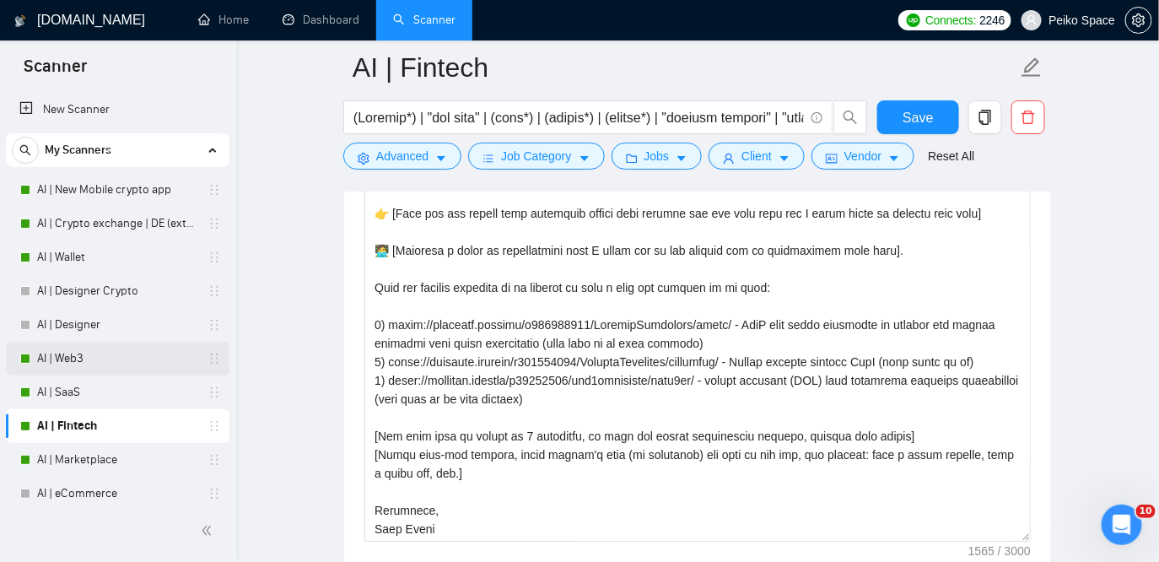
click at [81, 363] on link "AI | Web3" at bounding box center [117, 359] width 160 height 34
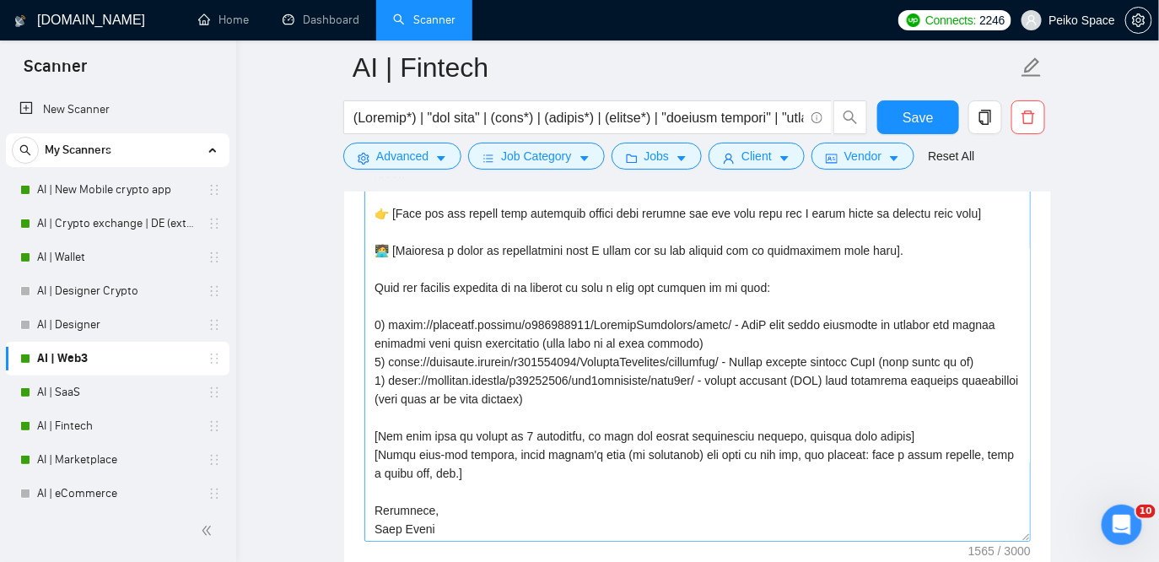
scroll to position [53, 0]
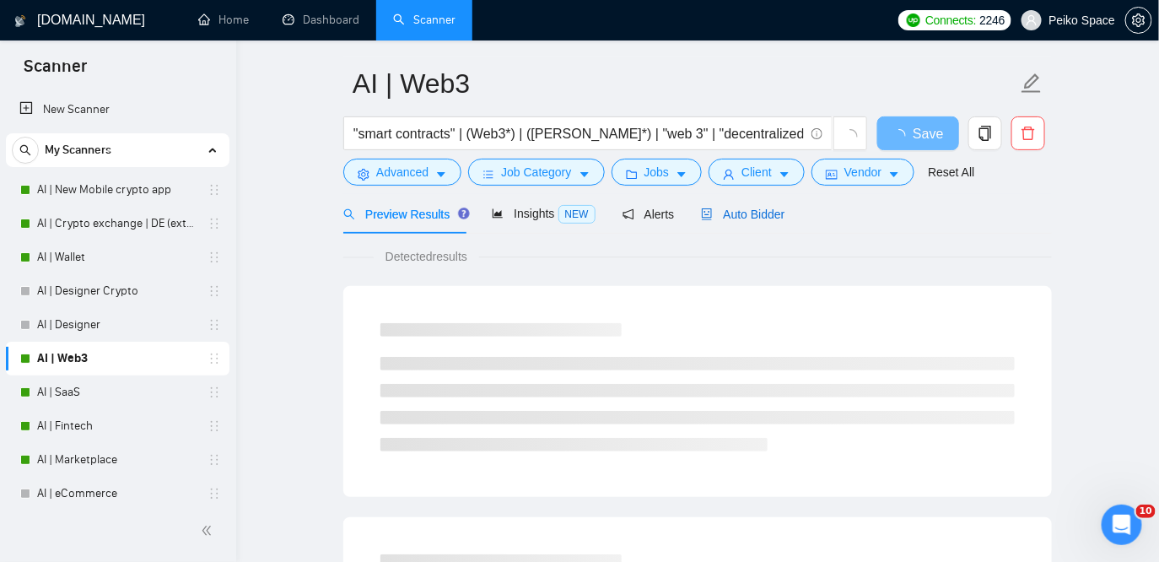
click at [739, 217] on span "Auto Bidder" at bounding box center [743, 214] width 84 height 13
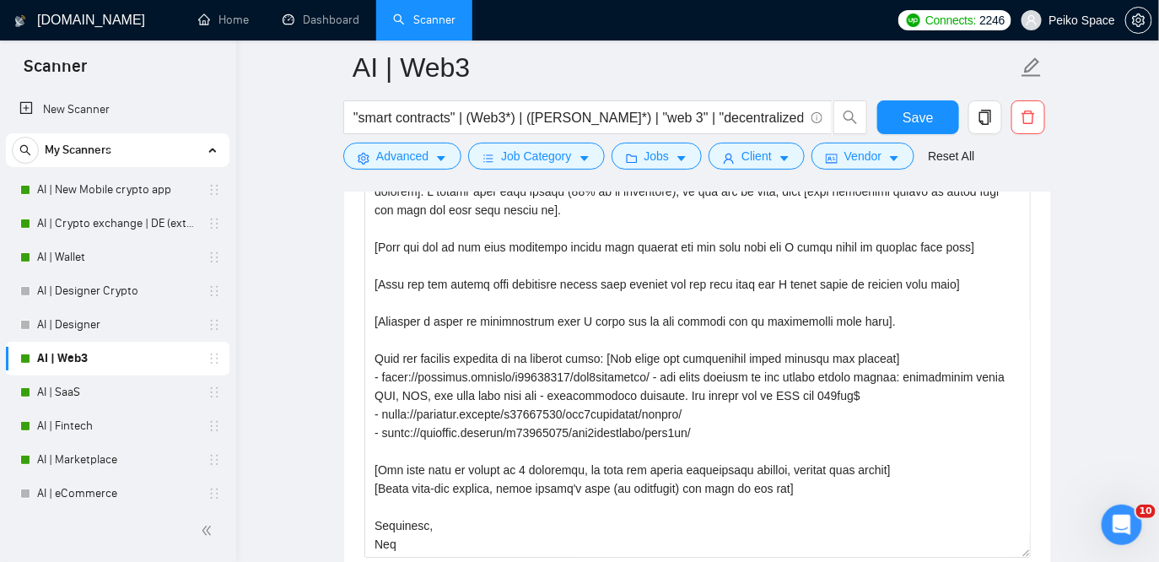
scroll to position [73, 0]
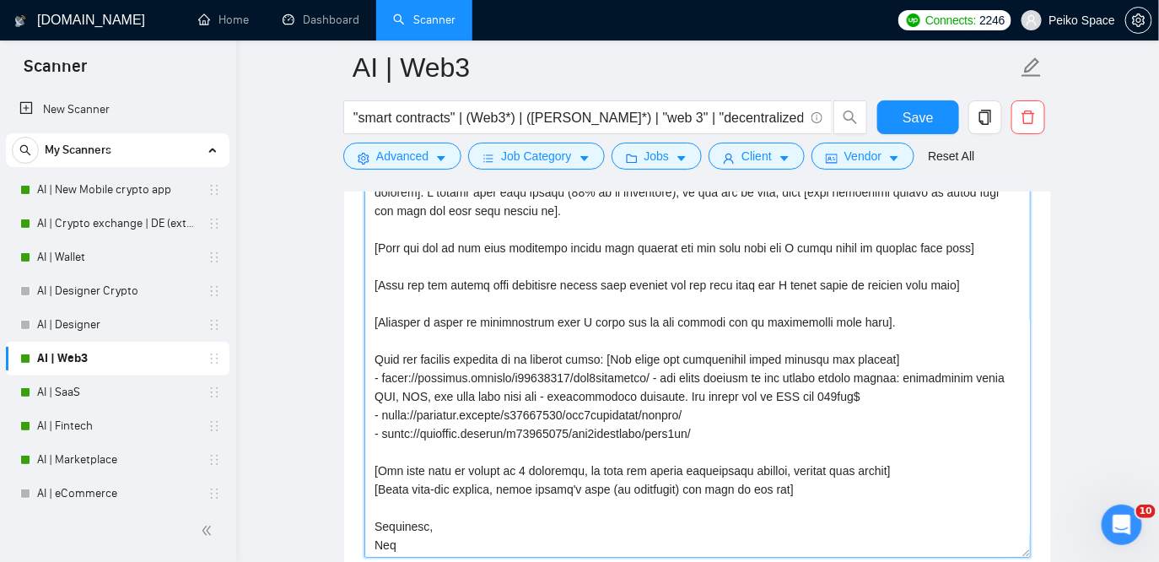
click at [802, 341] on textarea "Cover letter template:" at bounding box center [697, 368] width 667 height 380
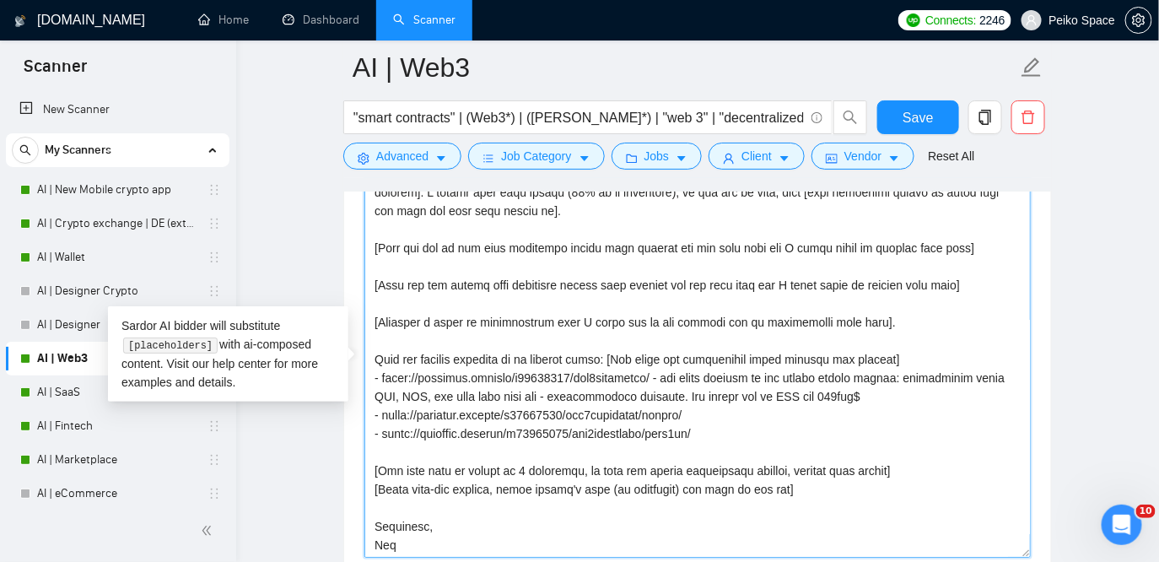
drag, startPoint x: 958, startPoint y: 359, endPoint x: 640, endPoint y: 359, distance: 318.1
click at [640, 359] on textarea "Cover letter template:" at bounding box center [697, 368] width 667 height 380
click at [566, 337] on textarea "Cover letter template:" at bounding box center [697, 368] width 667 height 380
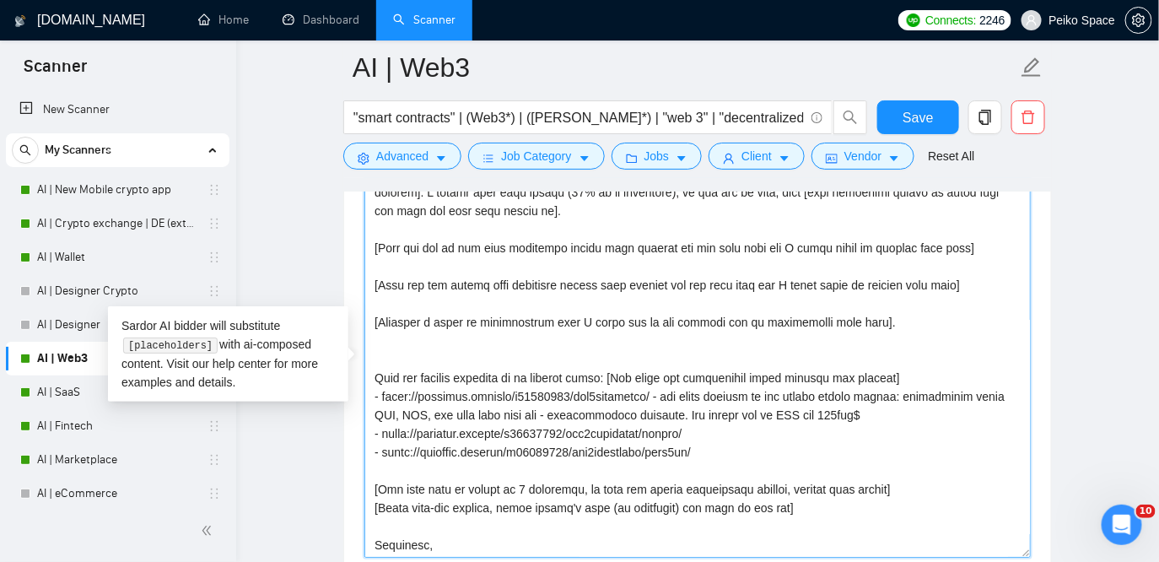
paste textarea "[write the text below exactly as it is, and include all URLs]"
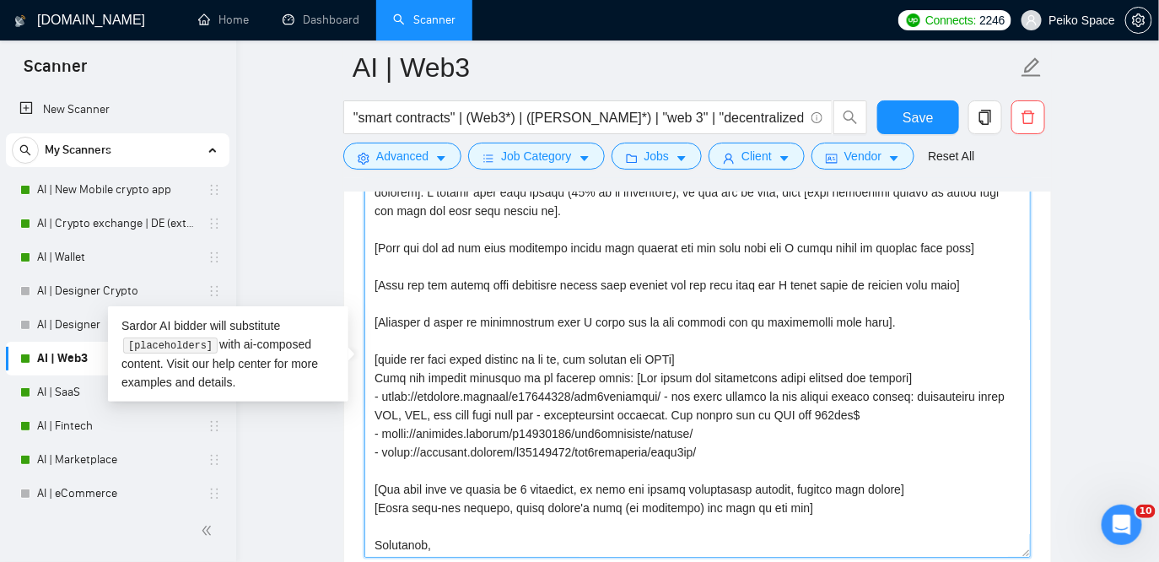
drag, startPoint x: 695, startPoint y: 365, endPoint x: 348, endPoint y: 363, distance: 347.6
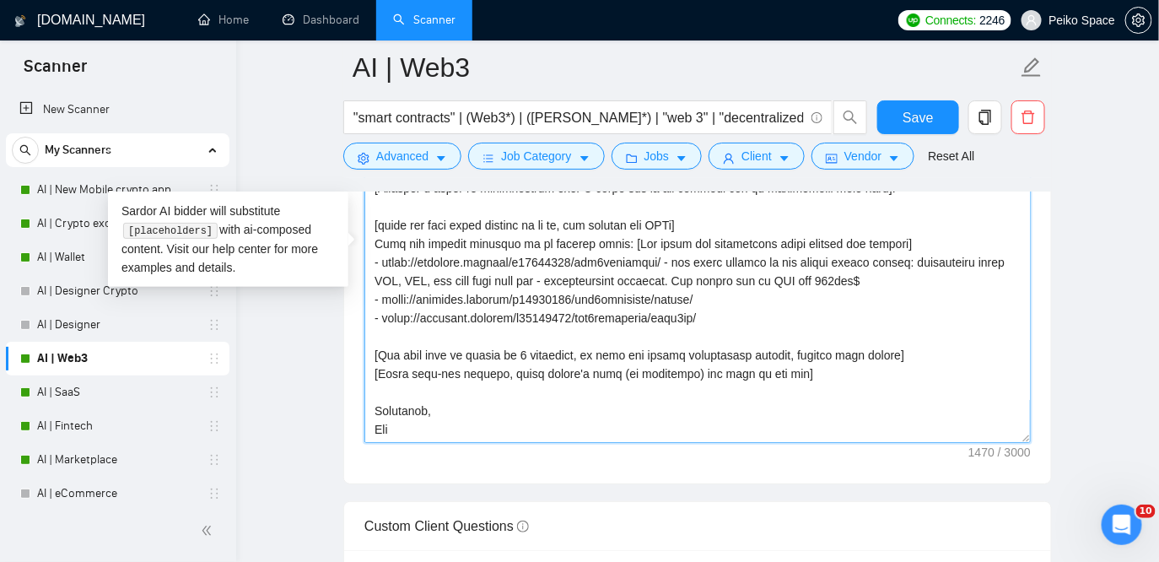
scroll to position [2114, 0]
click at [384, 401] on textarea "Cover letter template:" at bounding box center [697, 255] width 667 height 380
drag, startPoint x: 441, startPoint y: 418, endPoint x: 379, endPoint y: 418, distance: 62.4
click at [379, 418] on textarea "Cover letter template:" at bounding box center [697, 255] width 667 height 380
click at [386, 385] on textarea "Cover letter template:" at bounding box center [697, 255] width 667 height 380
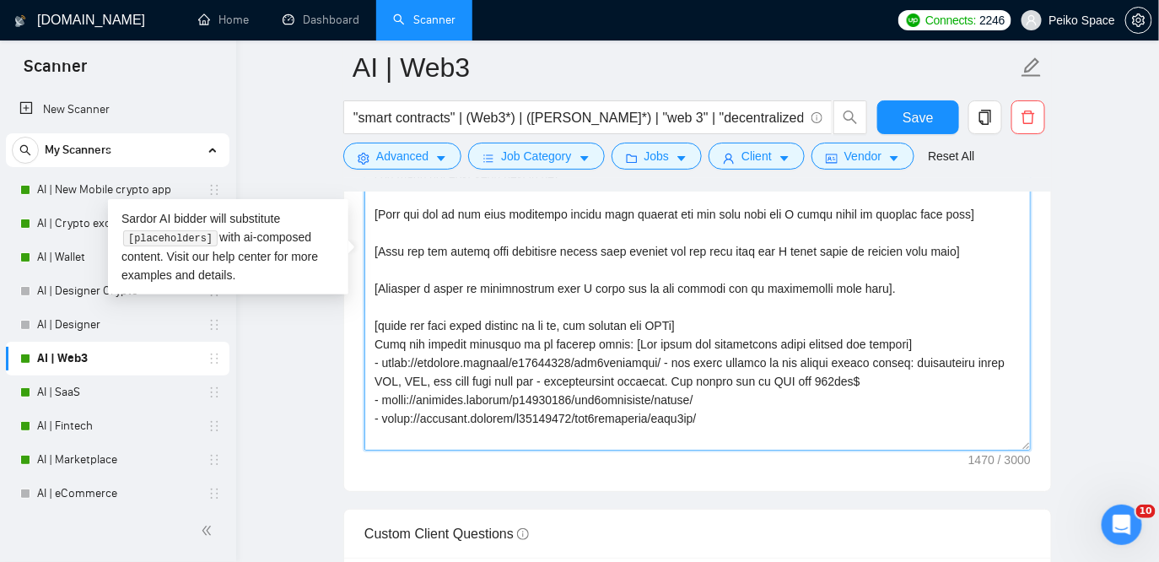
scroll to position [2109, 0]
drag, startPoint x: 699, startPoint y: 322, endPoint x: 367, endPoint y: 321, distance: 332.4
click at [367, 321] on textarea "Cover letter template:" at bounding box center [697, 260] width 667 height 380
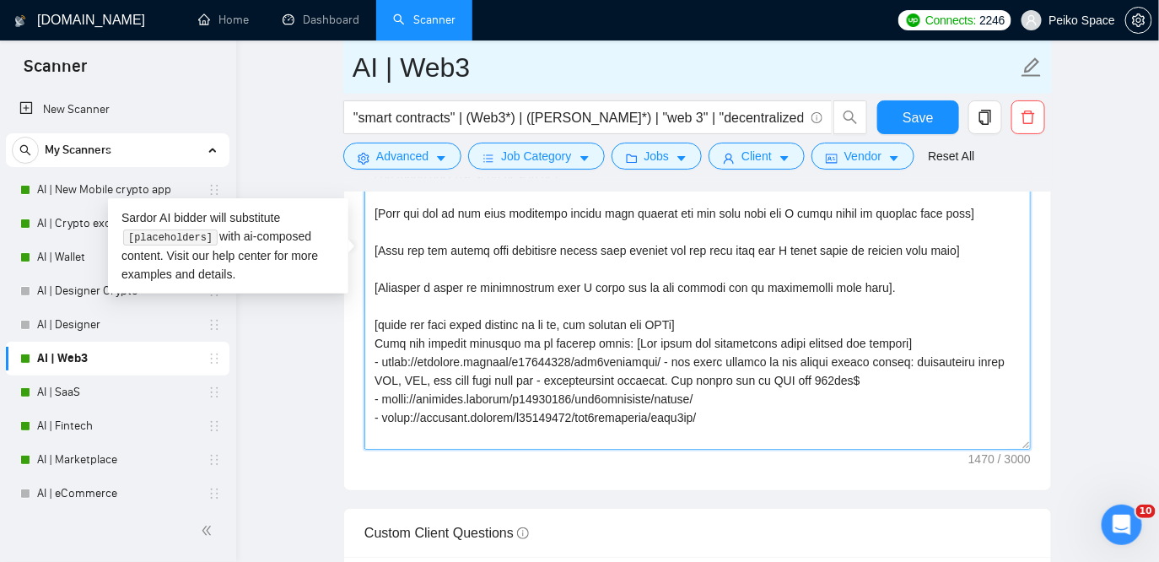
type textarea "[Write a personal greeting using the client's name or company name (if any is p…"
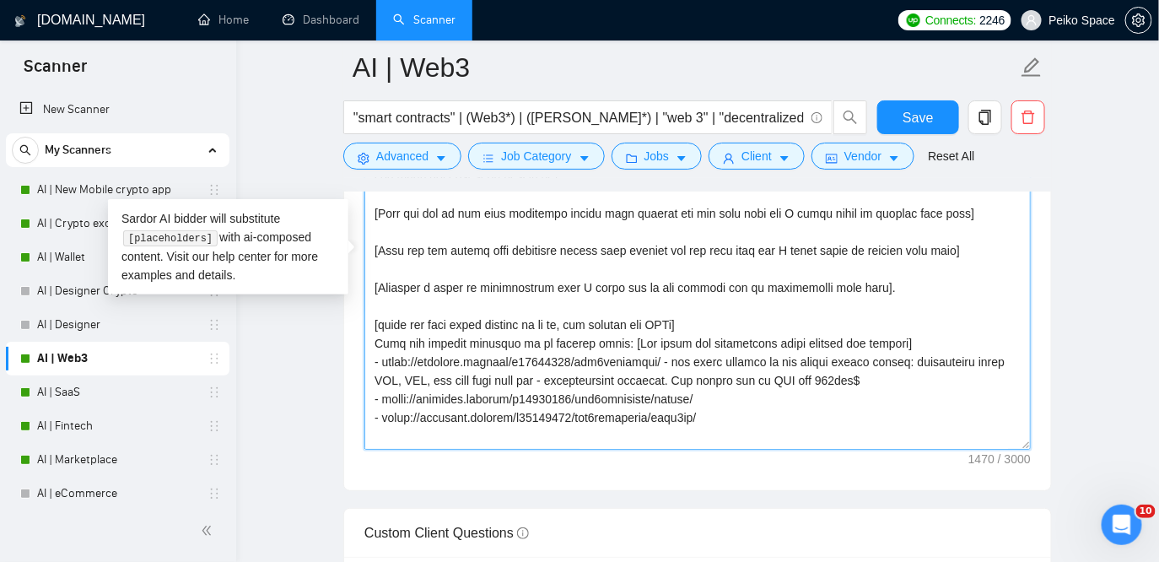
click at [737, 373] on textarea "Cover letter template:" at bounding box center [697, 260] width 667 height 380
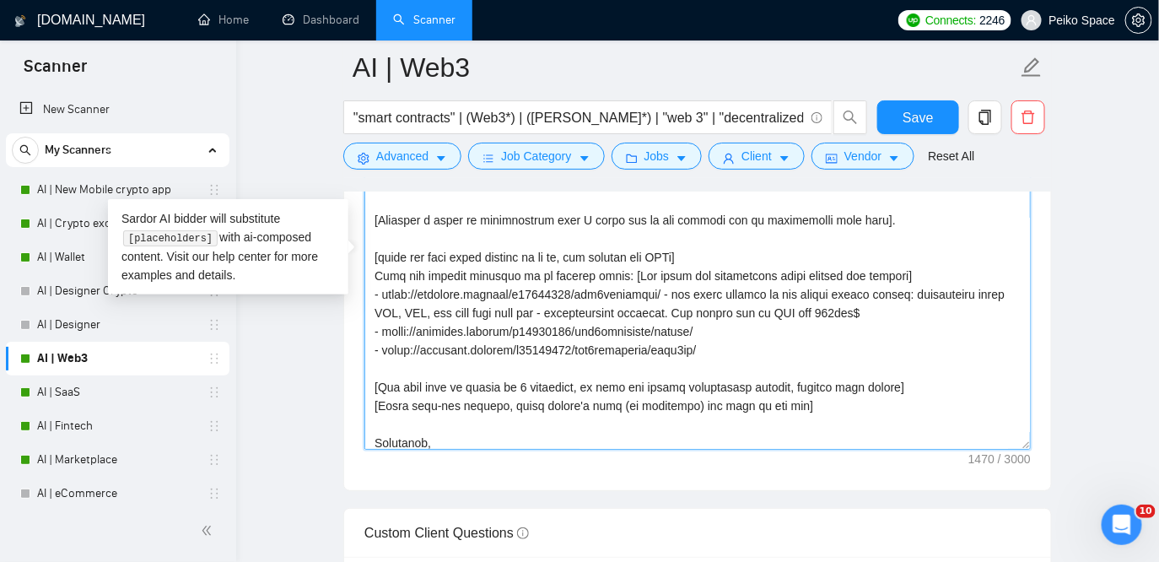
scroll to position [76, 0]
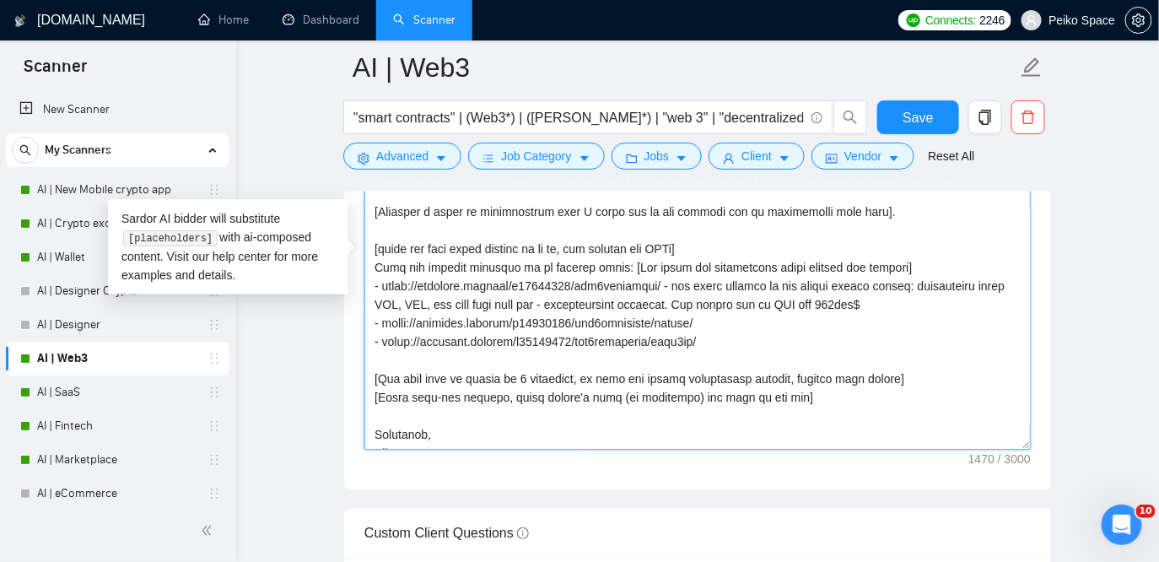
click at [745, 321] on textarea "Cover letter template:" at bounding box center [697, 260] width 667 height 380
drag, startPoint x: 688, startPoint y: 287, endPoint x: 904, endPoint y: 283, distance: 215.2
click at [904, 283] on textarea "Cover letter template:" at bounding box center [697, 260] width 667 height 380
click at [724, 324] on textarea "Cover letter template:" at bounding box center [697, 260] width 667 height 380
drag, startPoint x: 696, startPoint y: 250, endPoint x: 370, endPoint y: 246, distance: 326.5
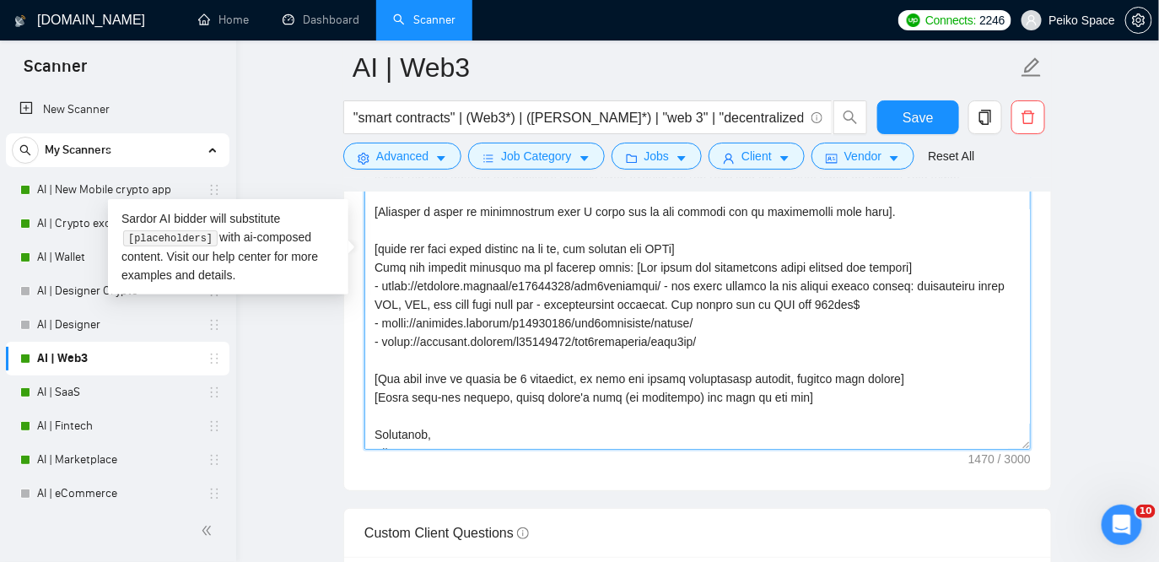
click at [370, 246] on textarea "Cover letter template:" at bounding box center [697, 260] width 667 height 380
click at [656, 331] on textarea "Cover letter template:" at bounding box center [697, 260] width 667 height 380
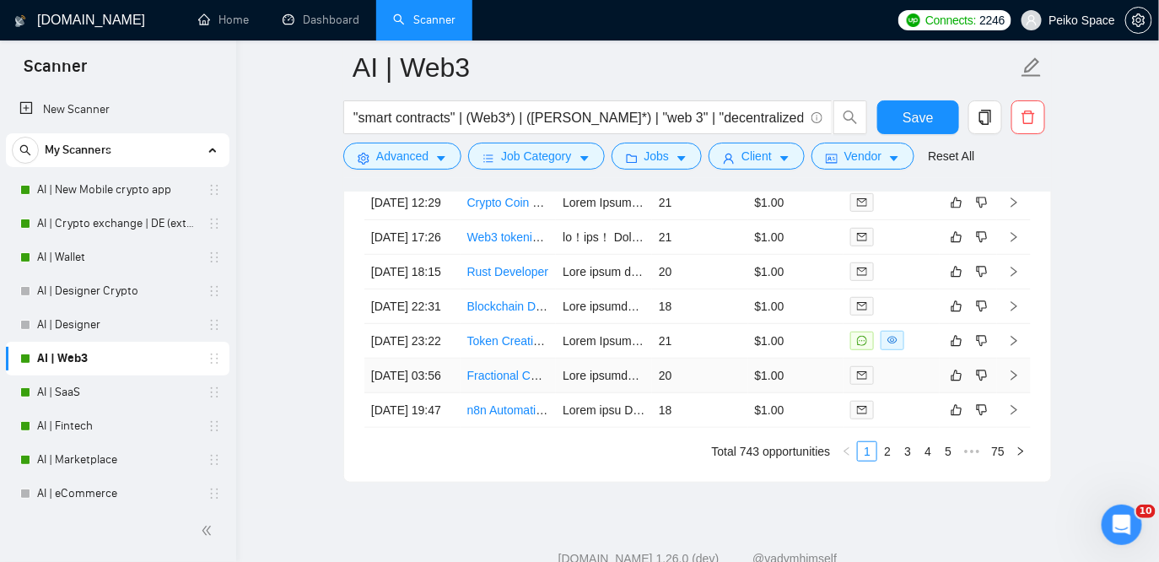
scroll to position [4415, 0]
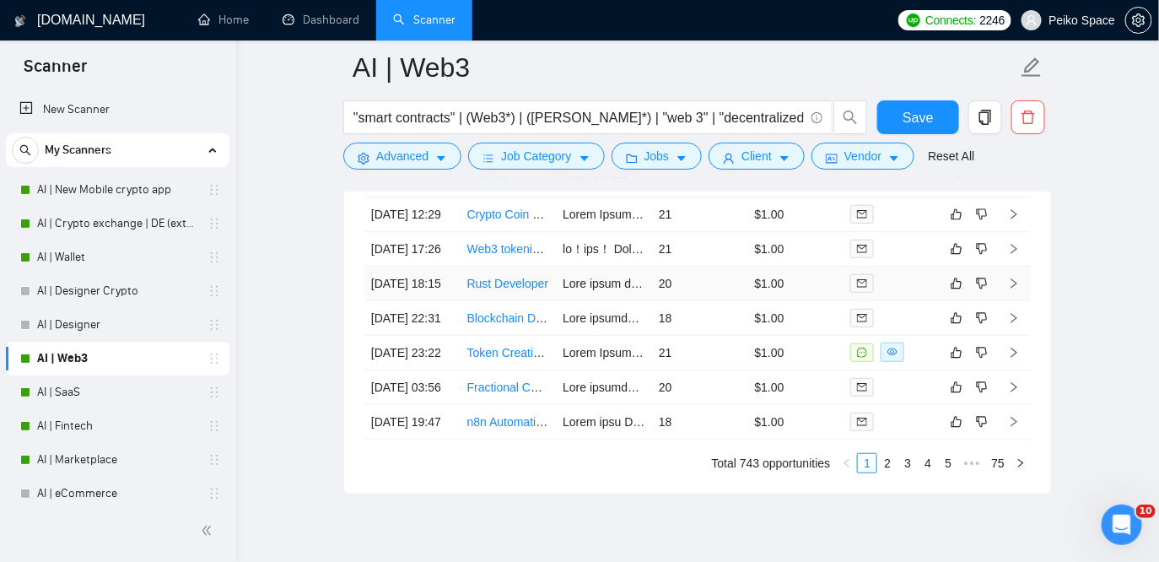
click at [613, 301] on td at bounding box center [604, 284] width 96 height 35
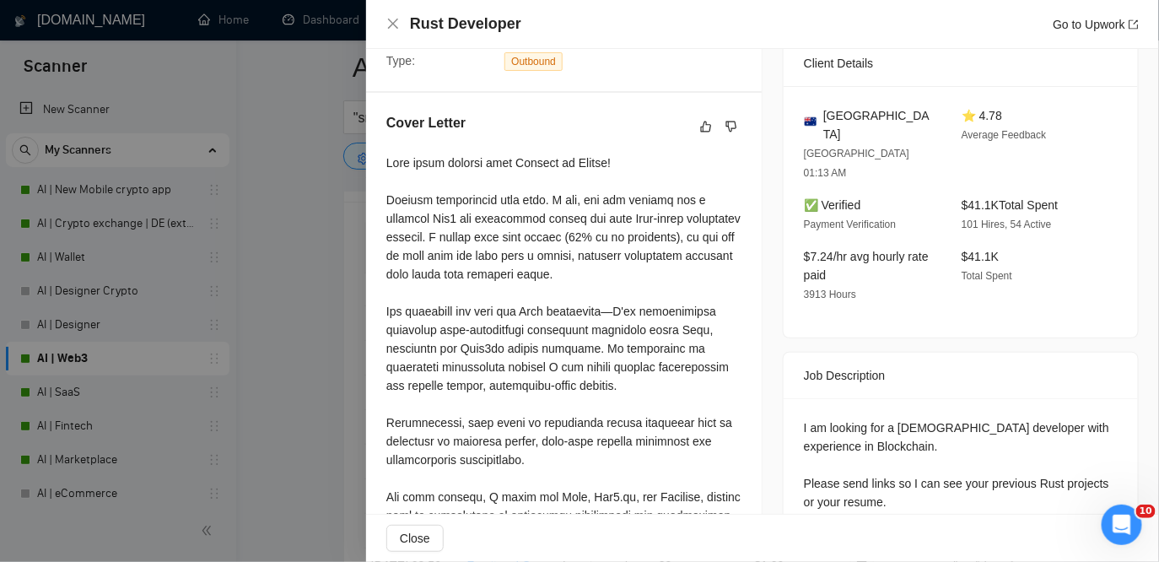
scroll to position [364, 0]
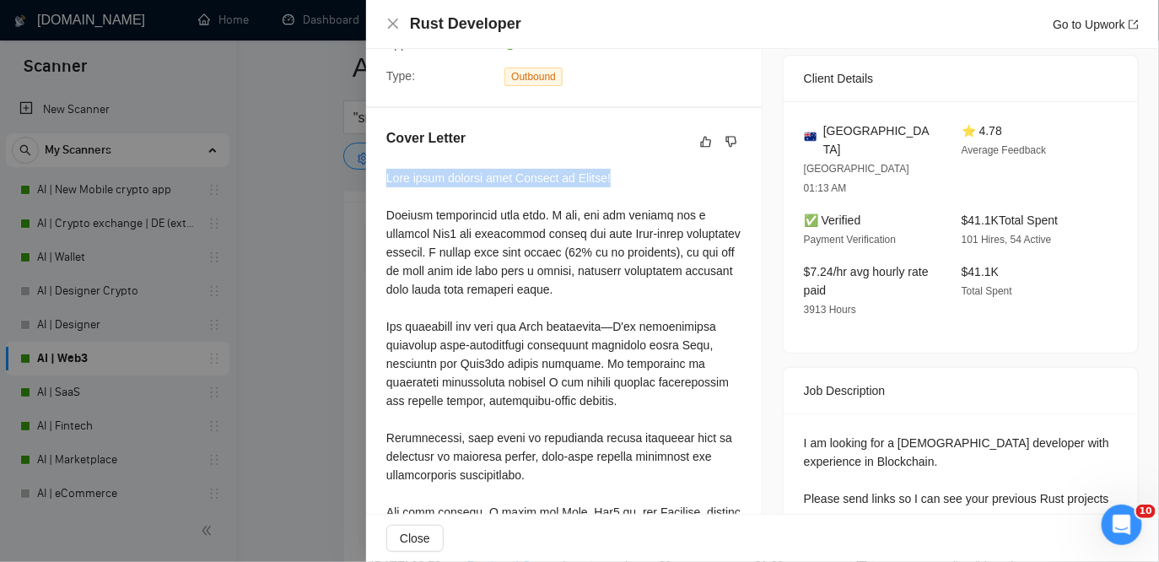
drag, startPoint x: 386, startPoint y: 179, endPoint x: 640, endPoint y: 176, distance: 254.0
click at [640, 176] on div "Cover Letter" at bounding box center [564, 476] width 396 height 737
click at [630, 178] on div at bounding box center [563, 494] width 355 height 650
drag, startPoint x: 630, startPoint y: 178, endPoint x: 389, endPoint y: 178, distance: 241.3
click at [387, 178] on div at bounding box center [563, 494] width 355 height 650
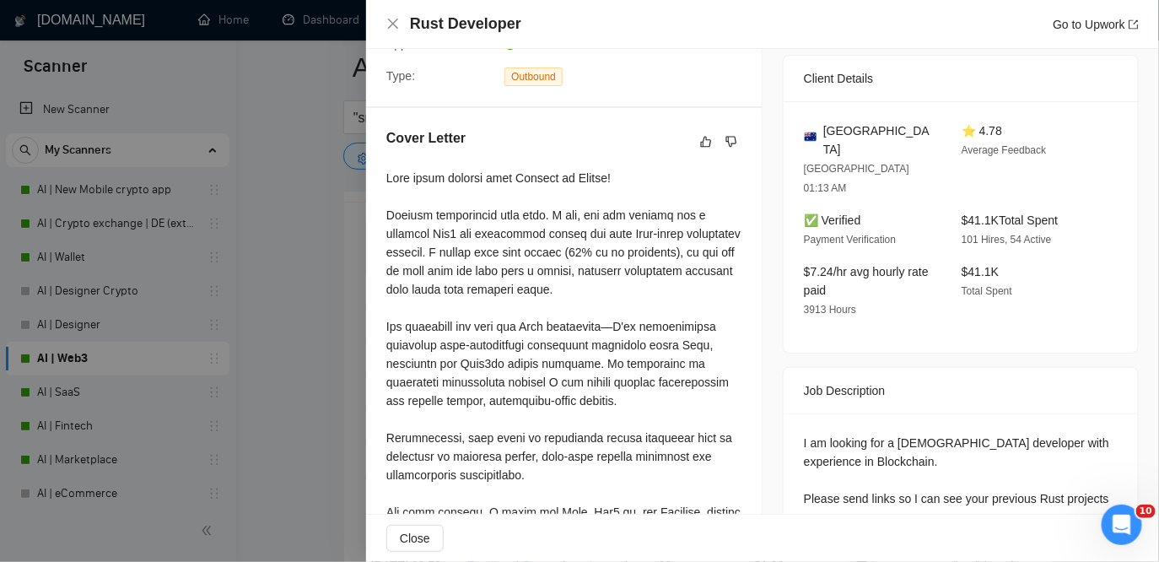
click at [418, 196] on div at bounding box center [563, 494] width 355 height 650
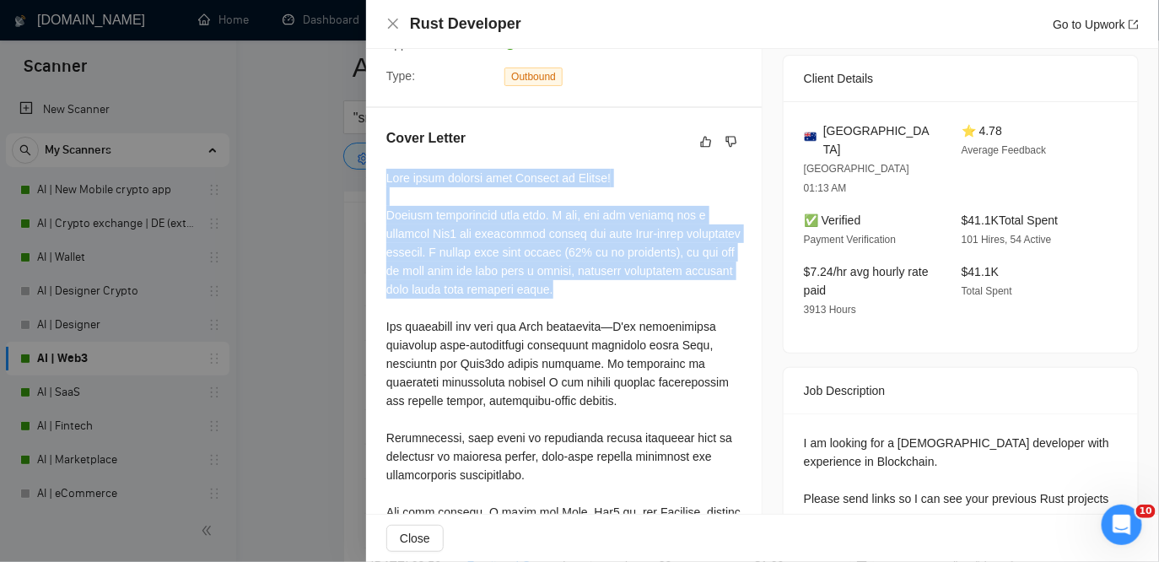
drag, startPoint x: 388, startPoint y: 177, endPoint x: 645, endPoint y: 294, distance: 281.7
click at [645, 294] on div at bounding box center [563, 494] width 355 height 650
copy div "Good early morning from [GEOGRAPHIC_DATA] to [GEOGRAPHIC_DATA]! Finally interes…"
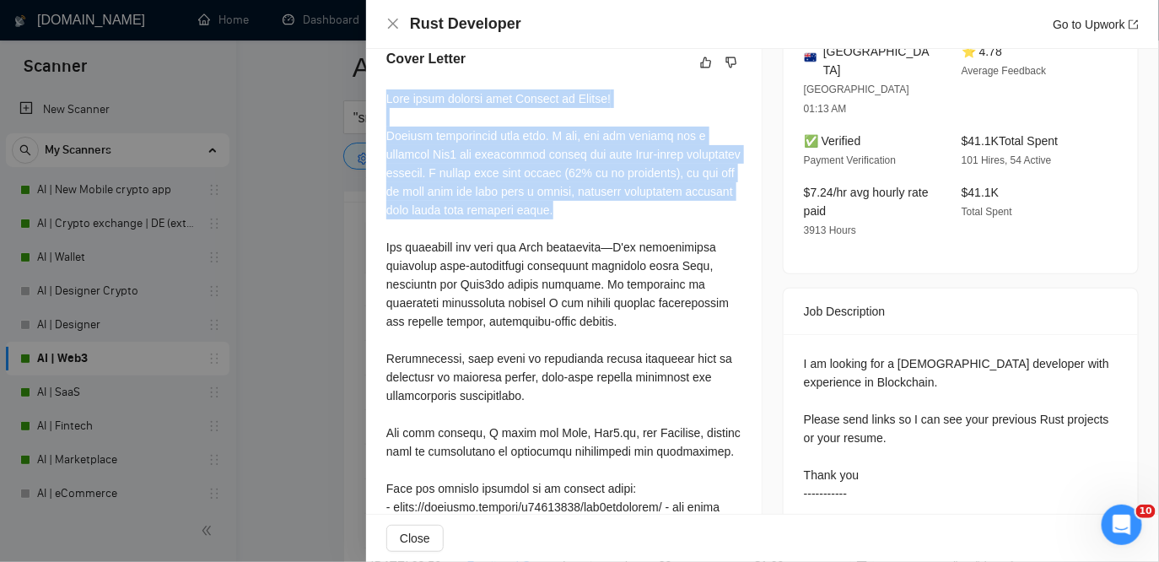
scroll to position [445, 0]
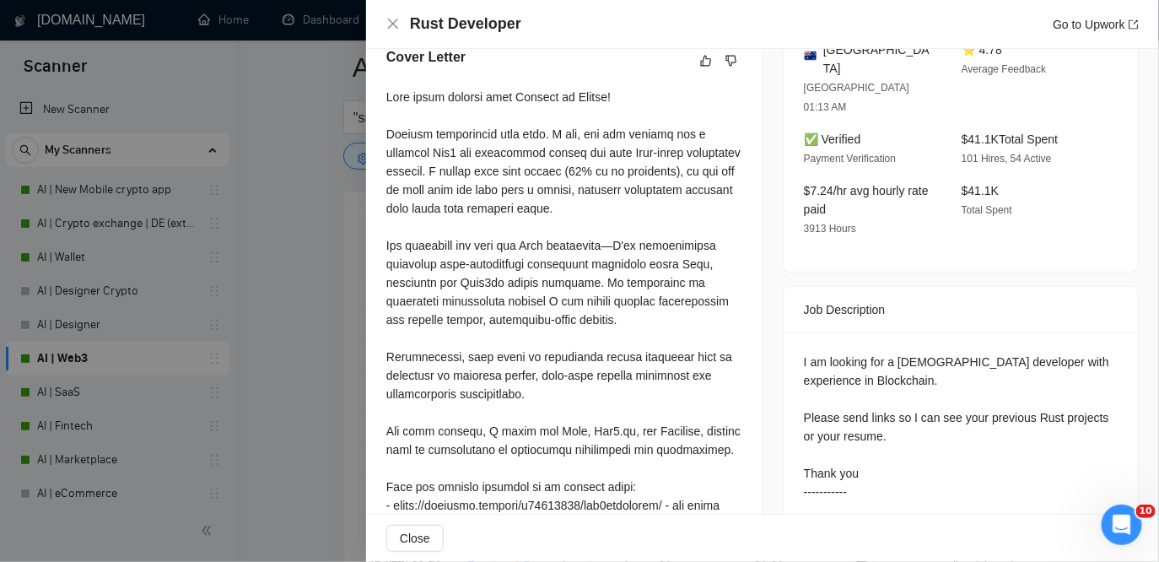
click at [528, 143] on div at bounding box center [563, 413] width 355 height 650
drag, startPoint x: 539, startPoint y: 138, endPoint x: 385, endPoint y: 137, distance: 154.4
click at [385, 137] on div "Cover Letter" at bounding box center [564, 395] width 396 height 737
click at [569, 223] on div at bounding box center [563, 413] width 355 height 650
click at [601, 138] on div at bounding box center [563, 413] width 355 height 650
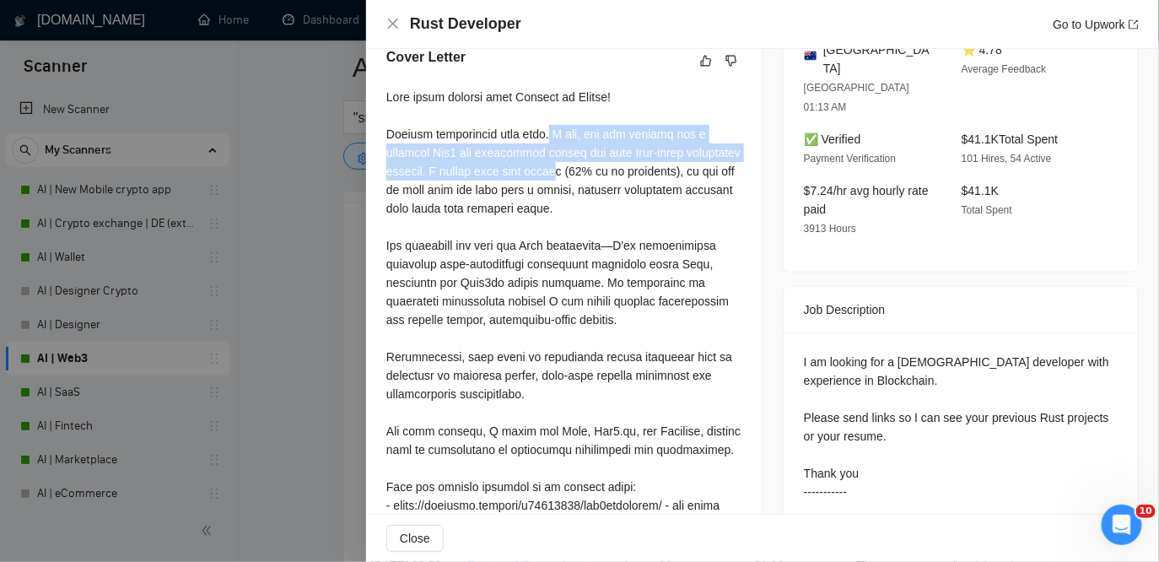
drag, startPoint x: 542, startPoint y: 137, endPoint x: 562, endPoint y: 167, distance: 36.5
click at [562, 167] on div at bounding box center [563, 413] width 355 height 650
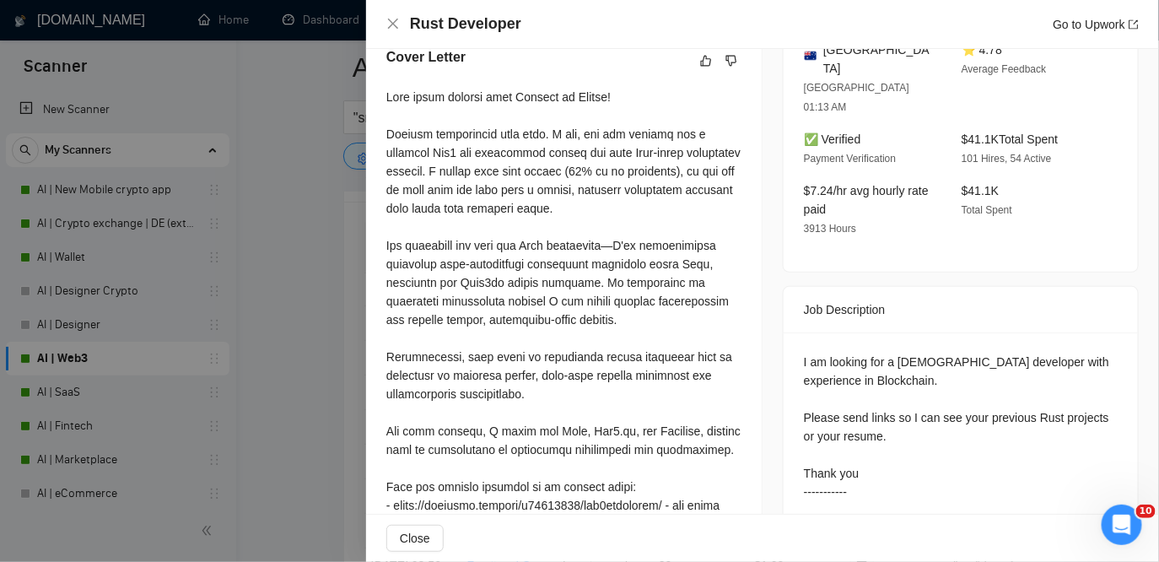
click at [580, 129] on div at bounding box center [563, 413] width 355 height 650
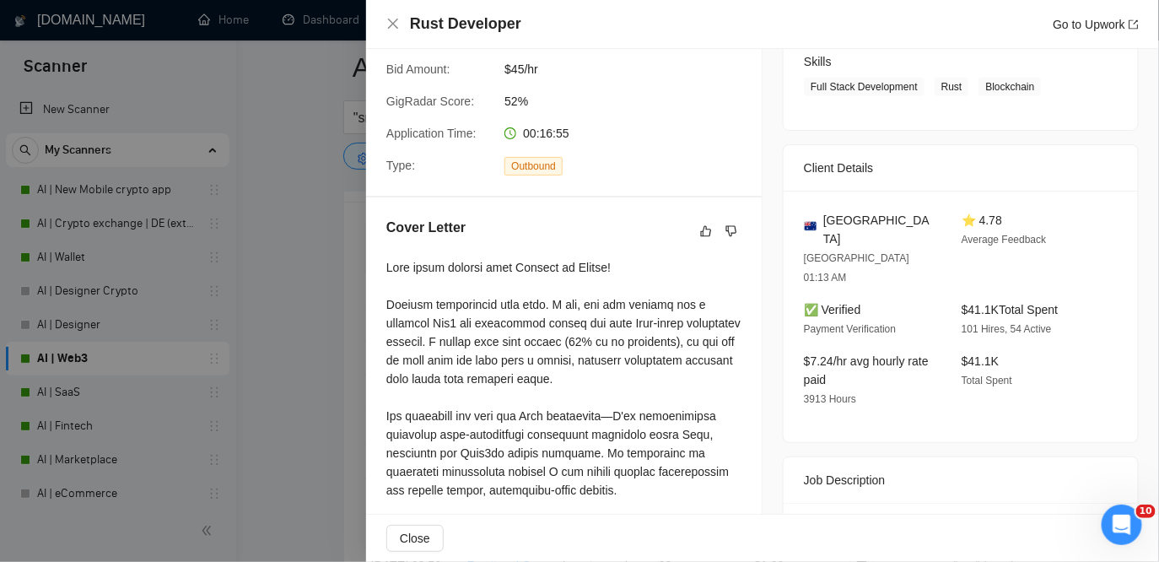
scroll to position [270, 0]
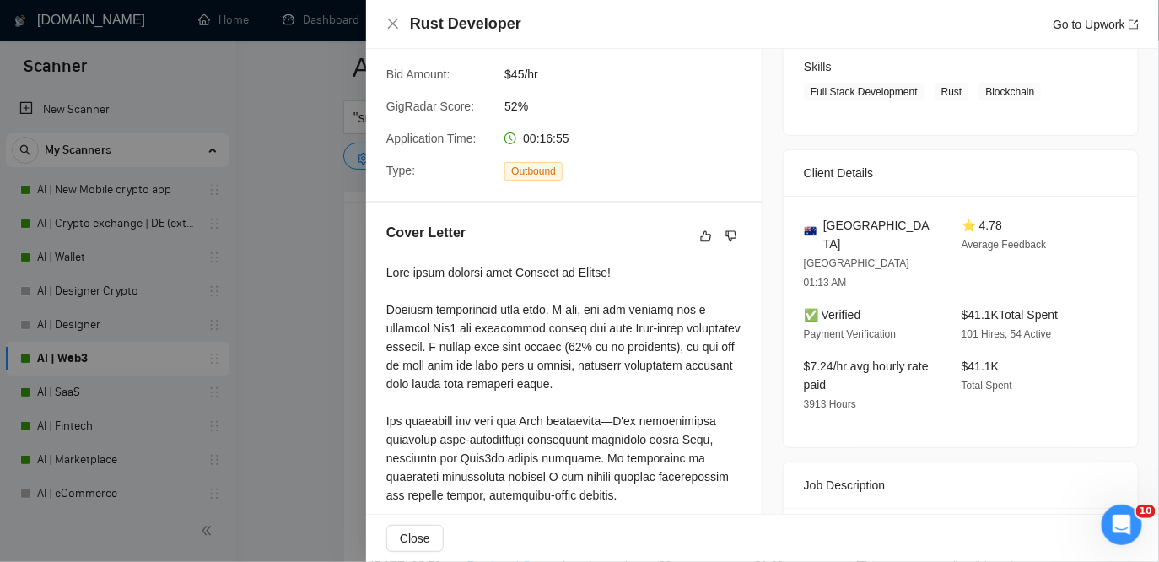
click at [318, 303] on div at bounding box center [579, 281] width 1159 height 562
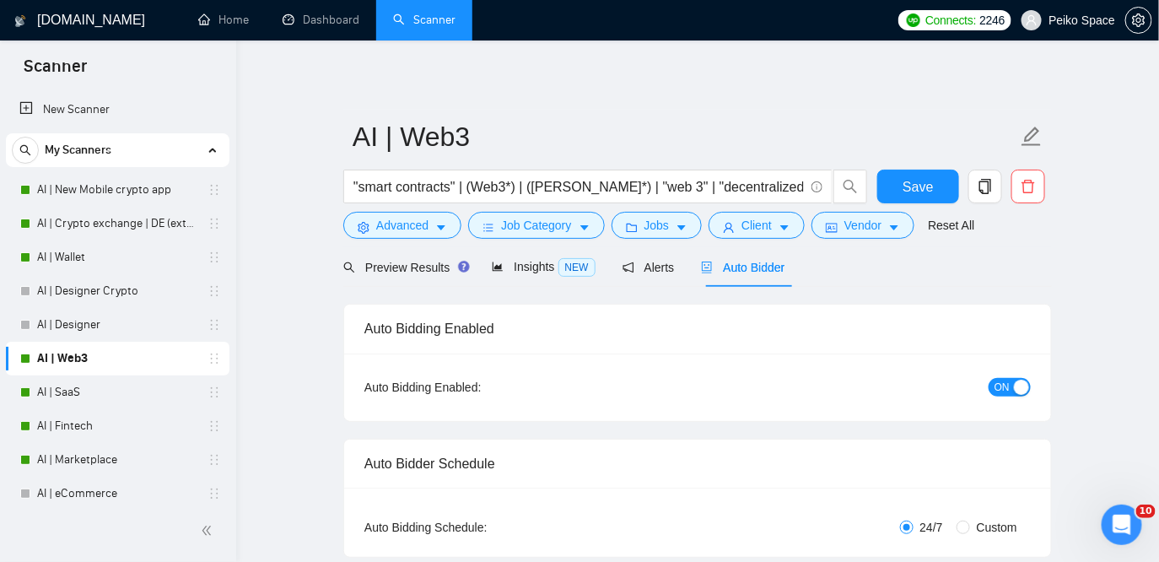
click at [634, 344] on div "Auto Bidding Enabled" at bounding box center [697, 329] width 667 height 48
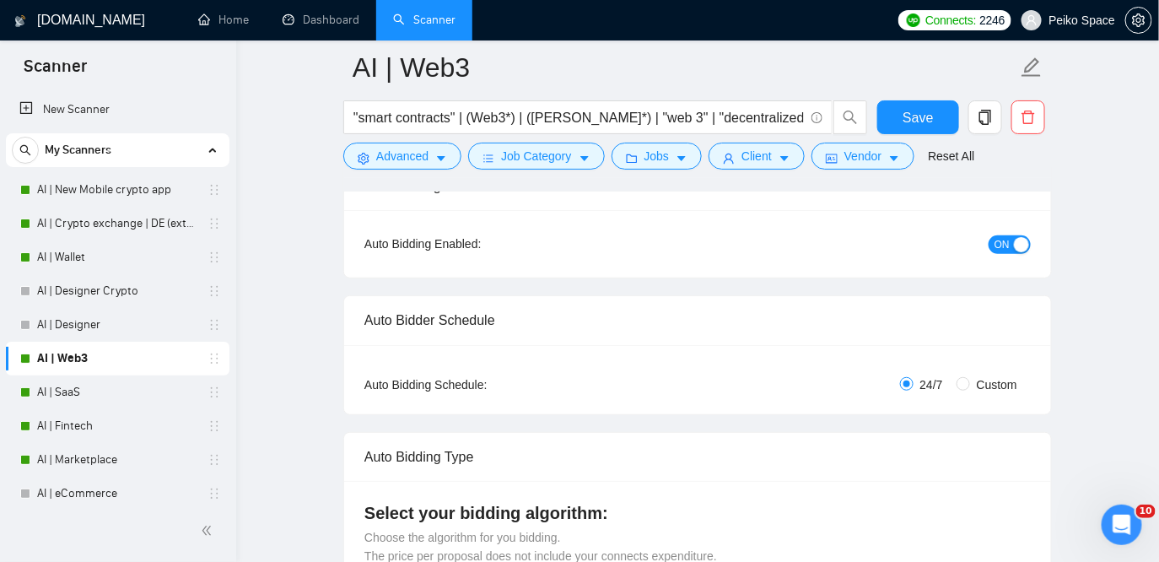
scroll to position [162, 0]
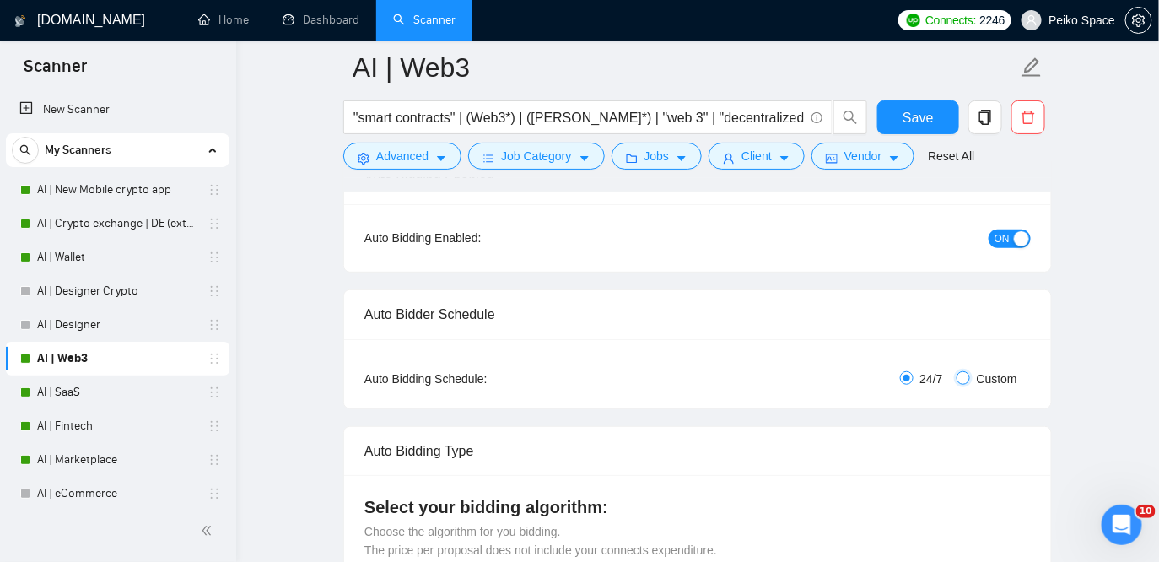
click at [959, 380] on input "Custom" at bounding box center [963, 377] width 13 height 13
radio input "true"
radio input "false"
checkbox input "true"
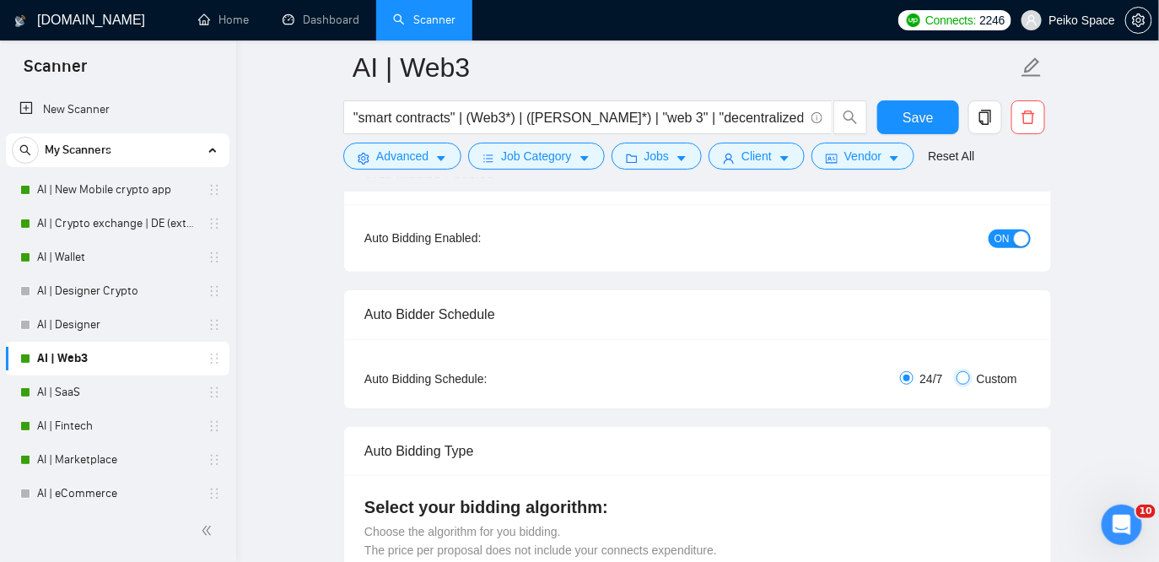
checkbox input "true"
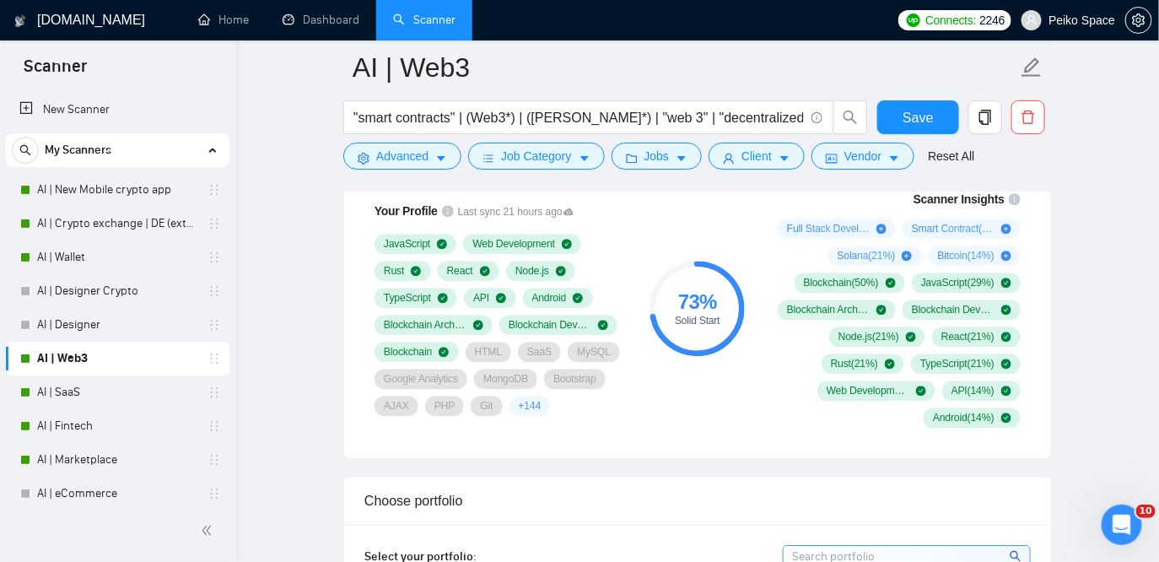
scroll to position [1394, 0]
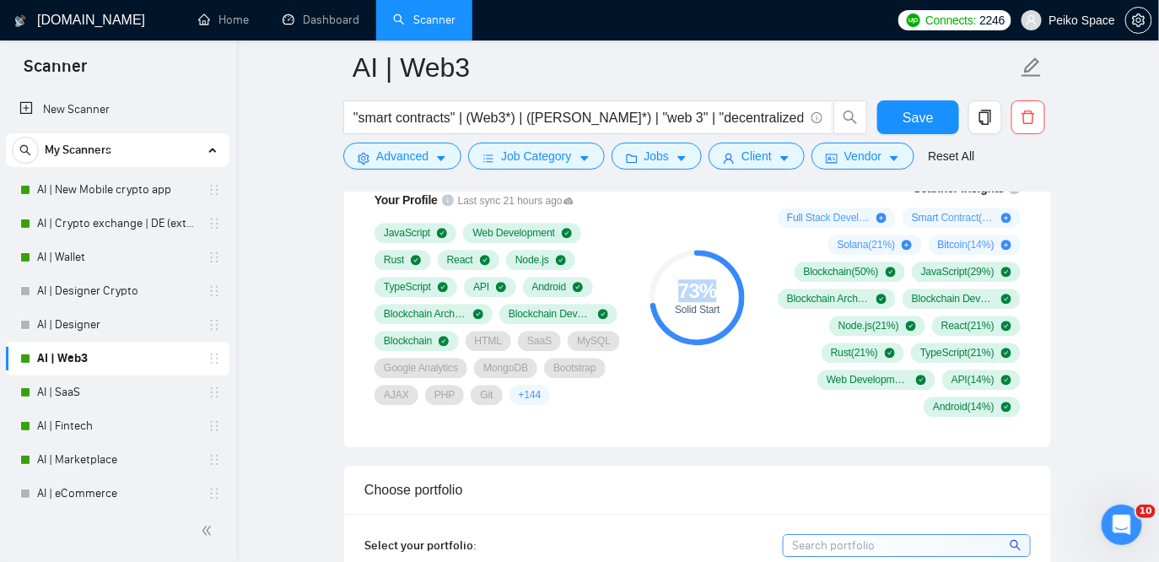
drag, startPoint x: 672, startPoint y: 286, endPoint x: 717, endPoint y: 292, distance: 45.9
click at [717, 292] on div "73 %" at bounding box center [697, 291] width 95 height 20
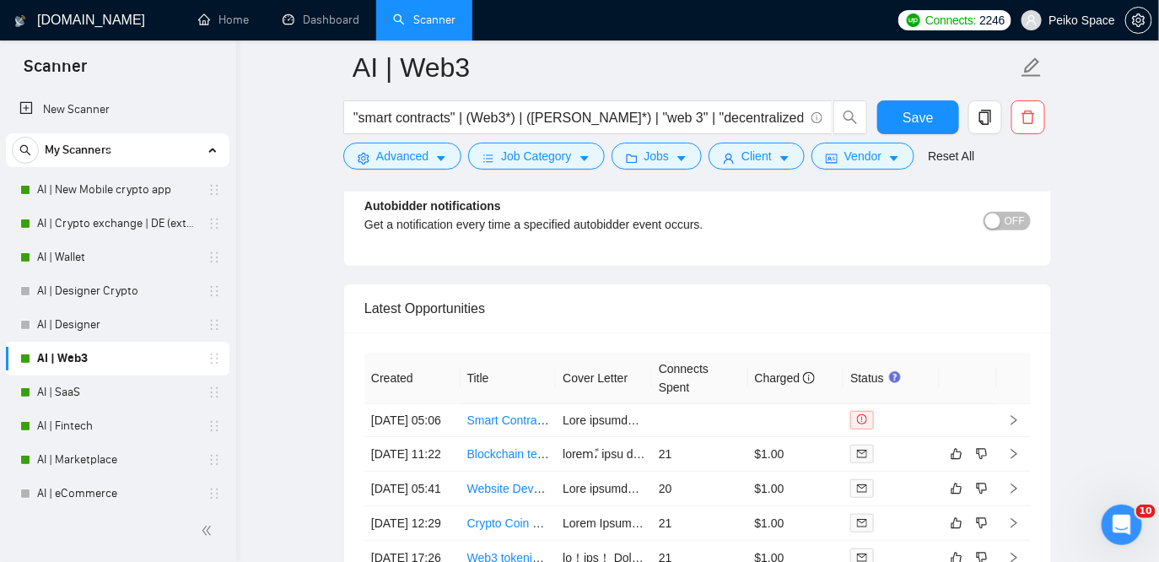
scroll to position [4857, 0]
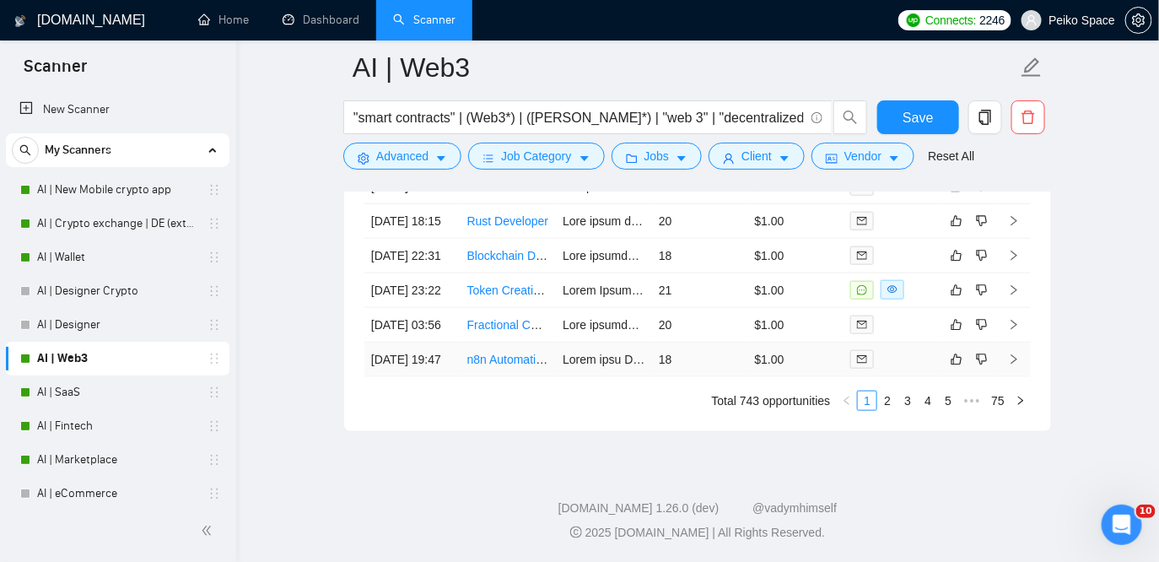
click at [596, 343] on td at bounding box center [604, 360] width 96 height 35
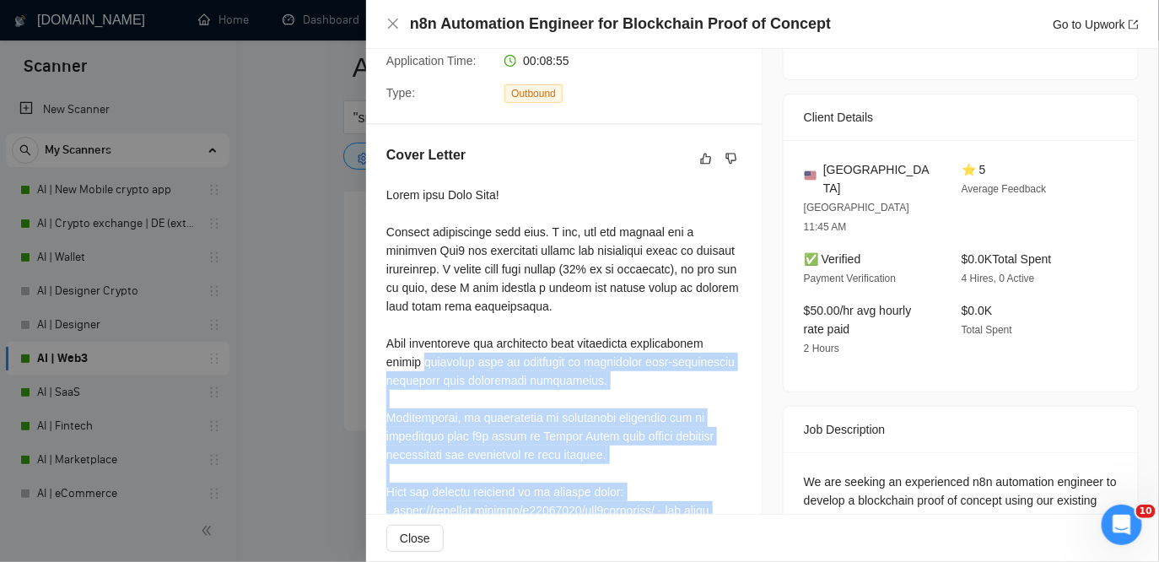
scroll to position [336, 0]
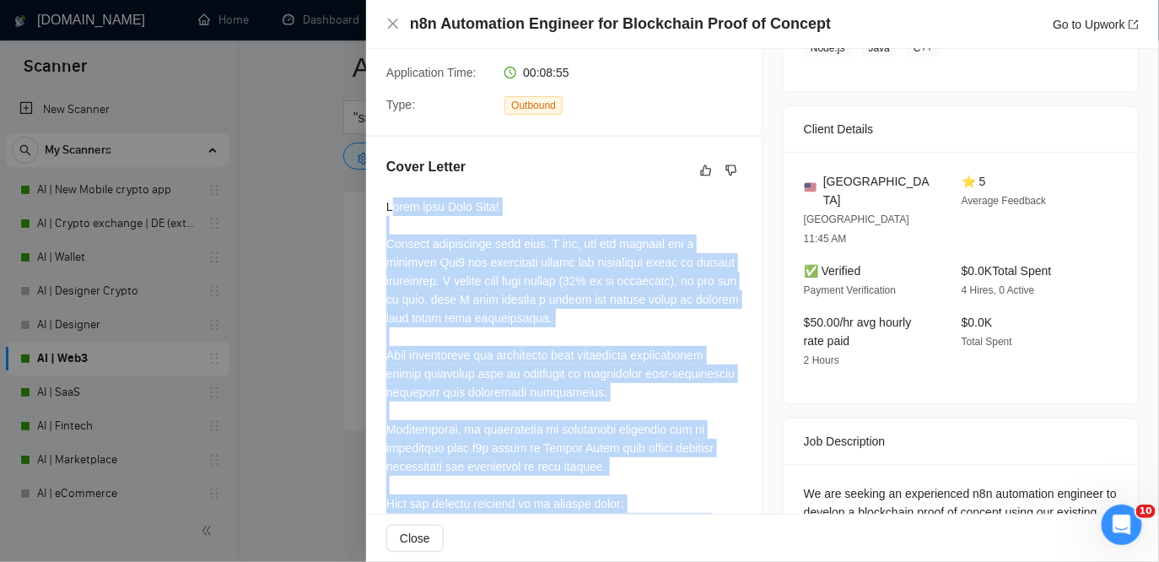
drag, startPoint x: 427, startPoint y: 476, endPoint x: 395, endPoint y: 210, distance: 267.7
click at [395, 210] on div at bounding box center [563, 484] width 355 height 575
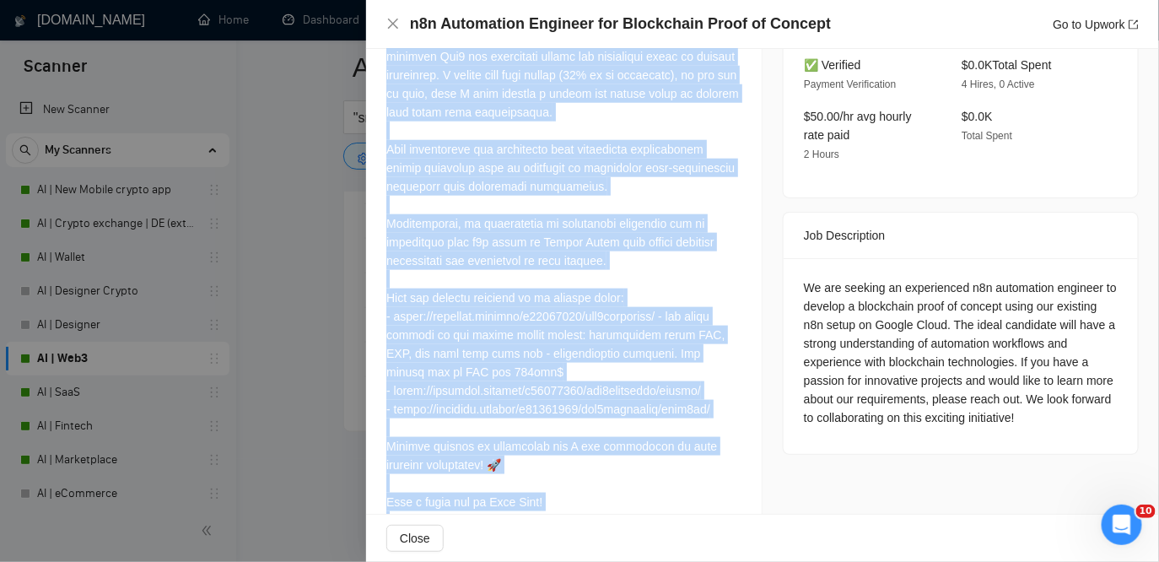
scroll to position [579, 0]
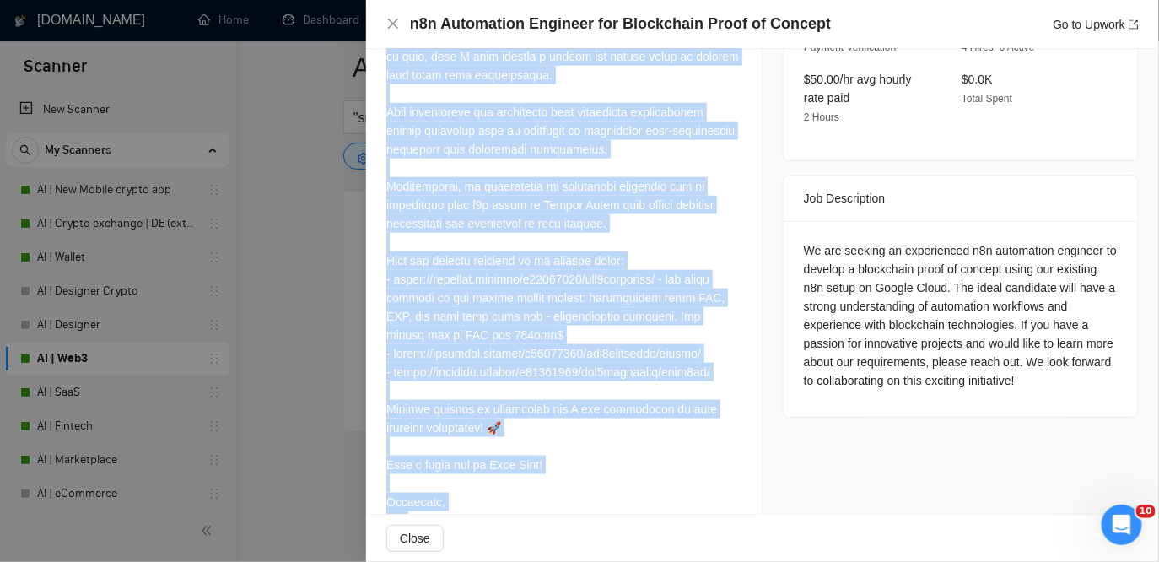
click at [547, 235] on div at bounding box center [563, 241] width 355 height 575
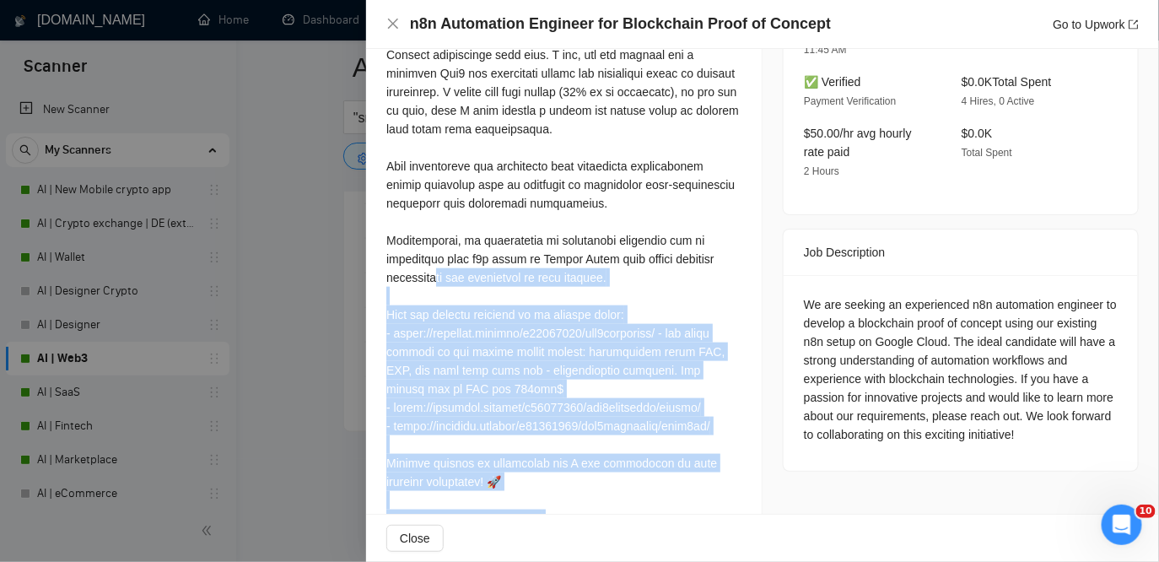
scroll to position [463, 0]
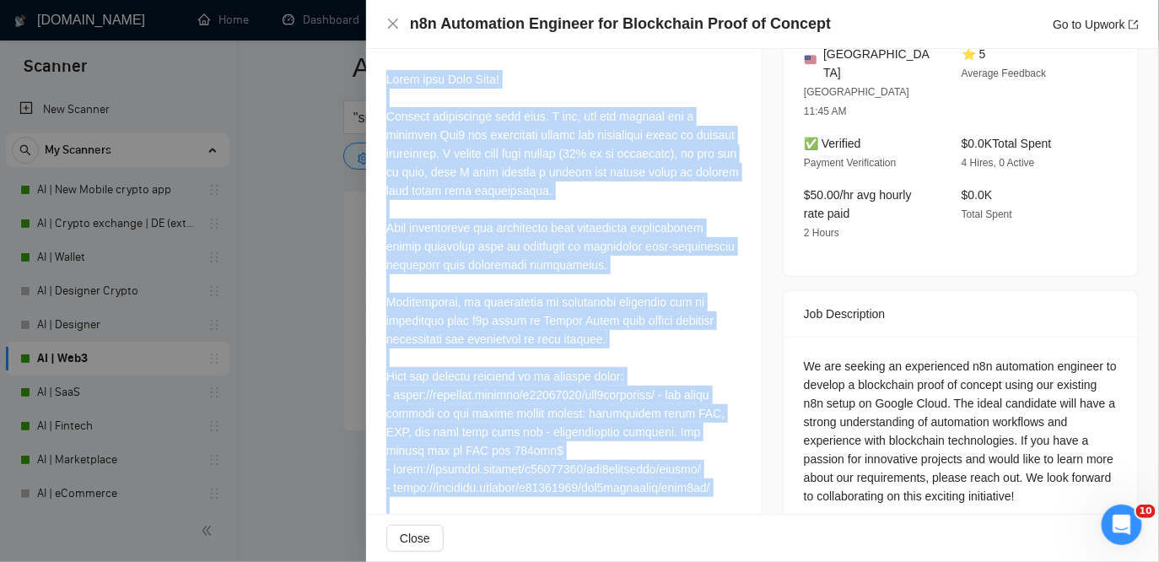
drag, startPoint x: 420, startPoint y: 477, endPoint x: 381, endPoint y: 80, distance: 398.5
click at [381, 80] on div "Cover Letter" at bounding box center [564, 340] width 396 height 663
copy div "Hello from [GEOGRAPHIC_DATA]! Finally interesting post here. I see, you are loo…"
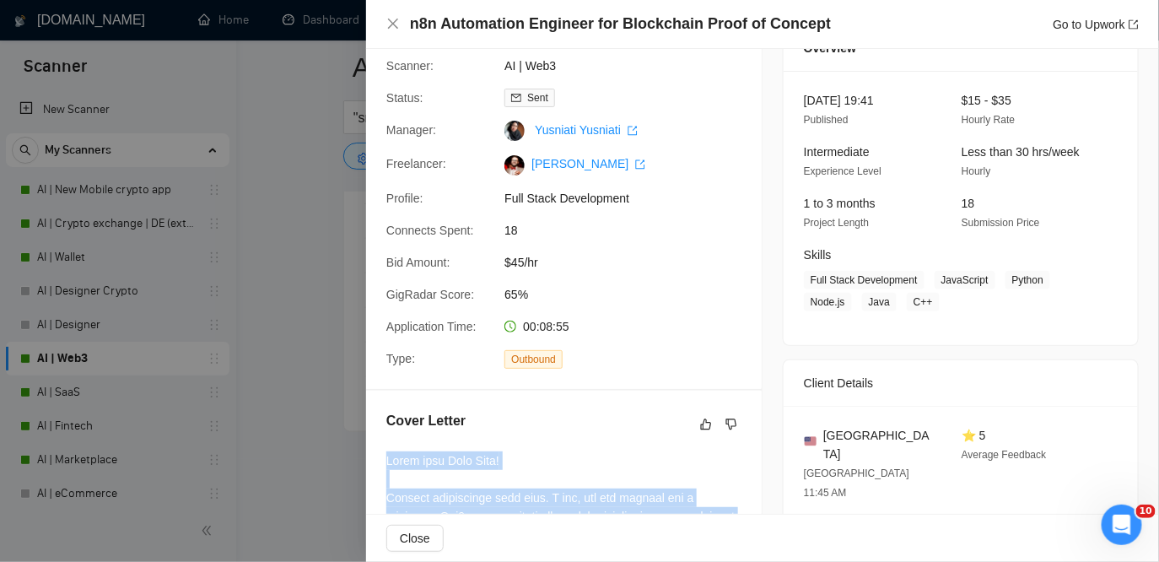
scroll to position [0, 0]
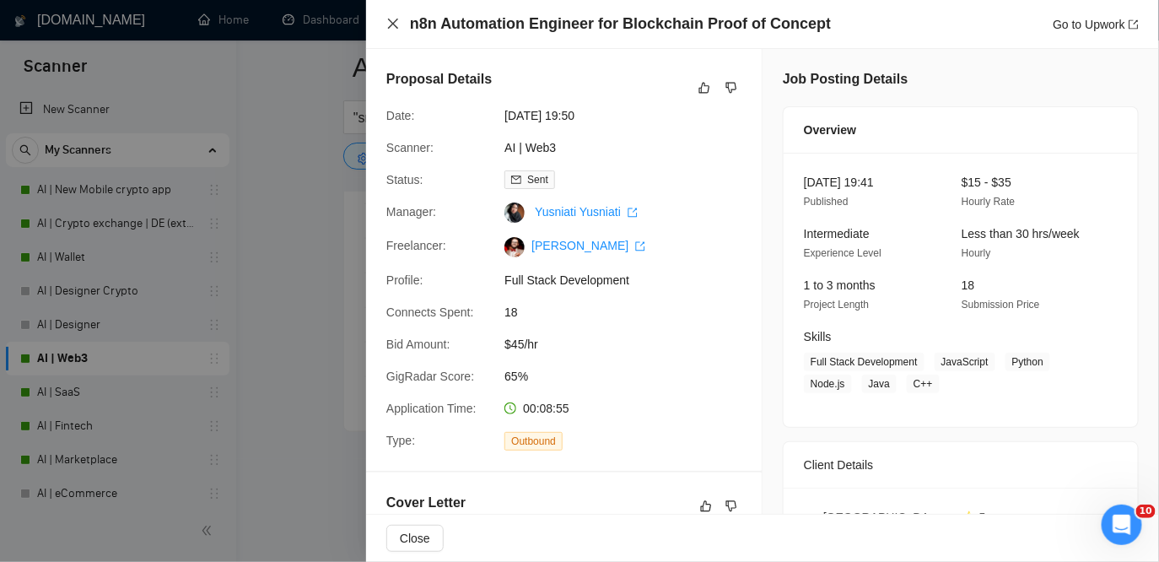
click at [395, 22] on icon "close" at bounding box center [393, 24] width 10 height 10
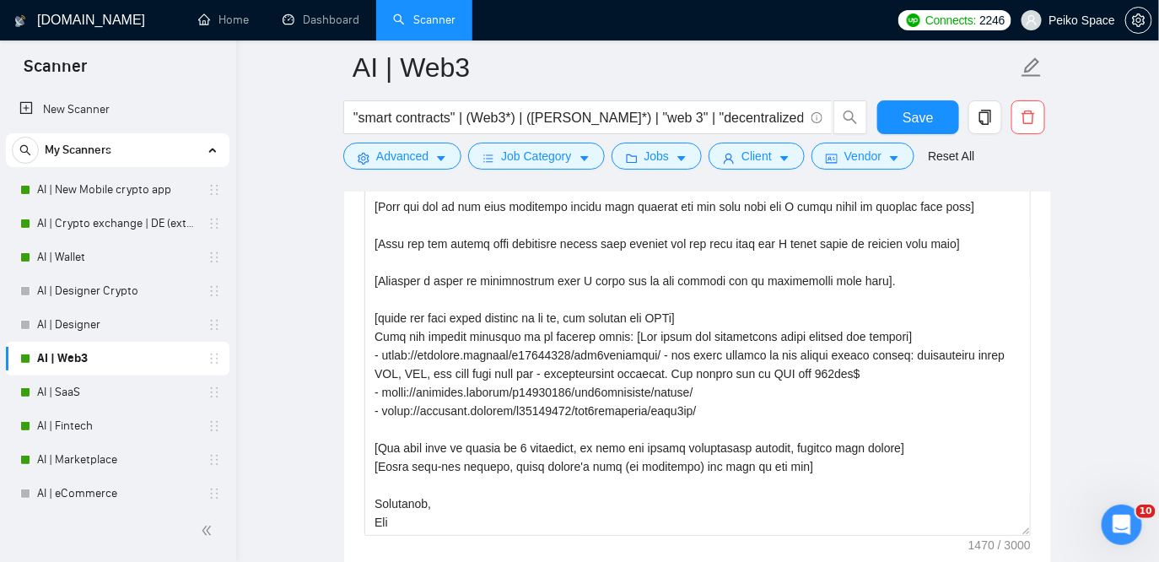
scroll to position [2240, 0]
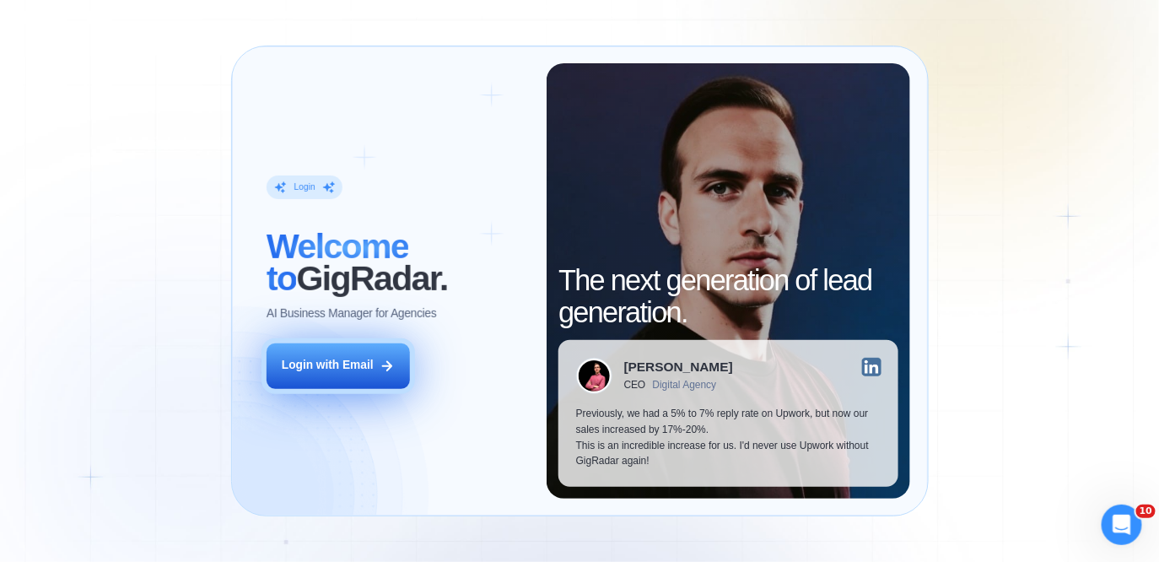
click at [373, 368] on button "Login with Email" at bounding box center [338, 365] width 143 height 45
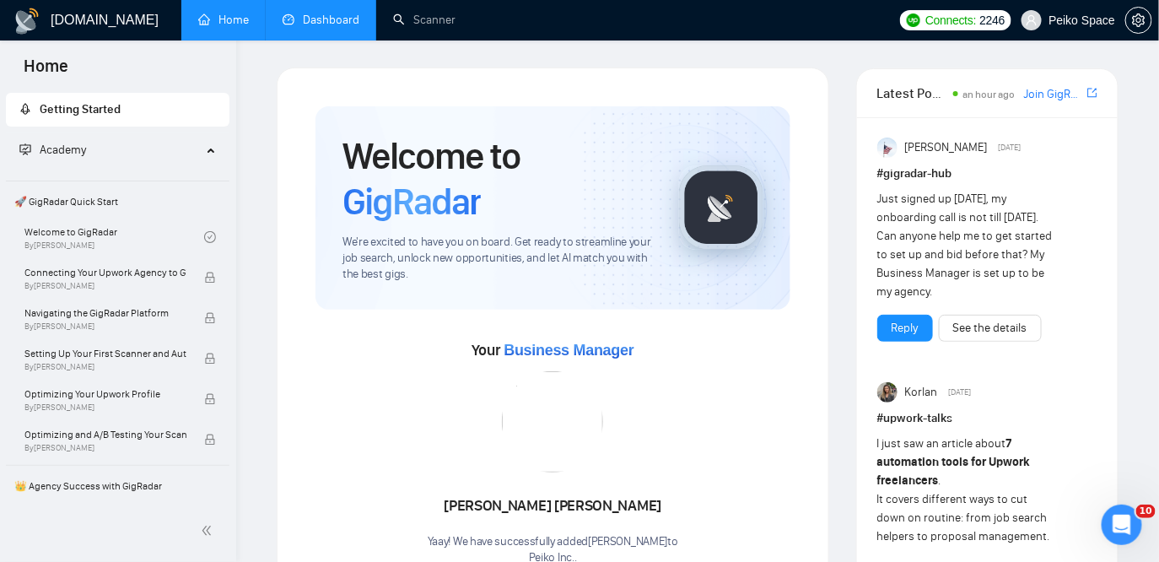
click at [330, 27] on link "Dashboard" at bounding box center [321, 20] width 77 height 14
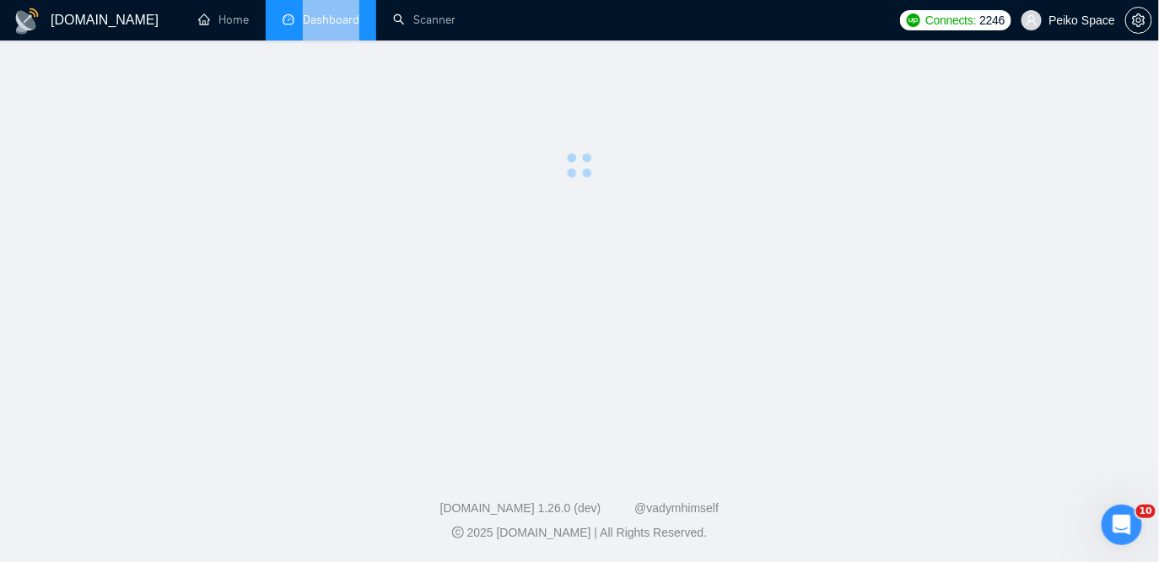
click at [330, 29] on li "Dashboard" at bounding box center [321, 20] width 111 height 40
click at [332, 30] on li "Dashboard" at bounding box center [321, 20] width 111 height 40
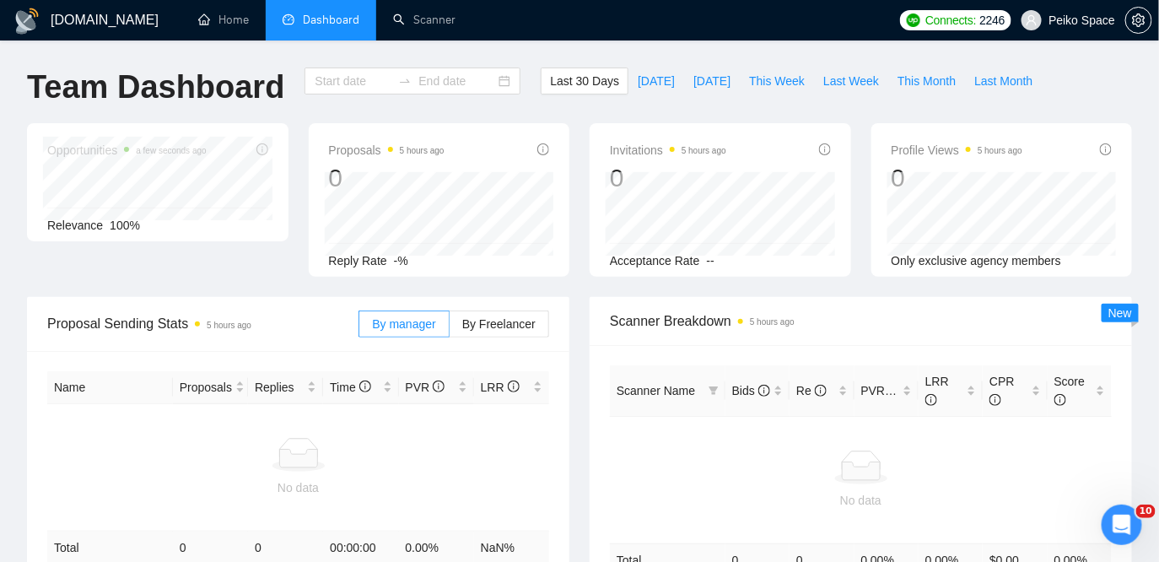
type input "2025-07-30"
type input "2025-08-29"
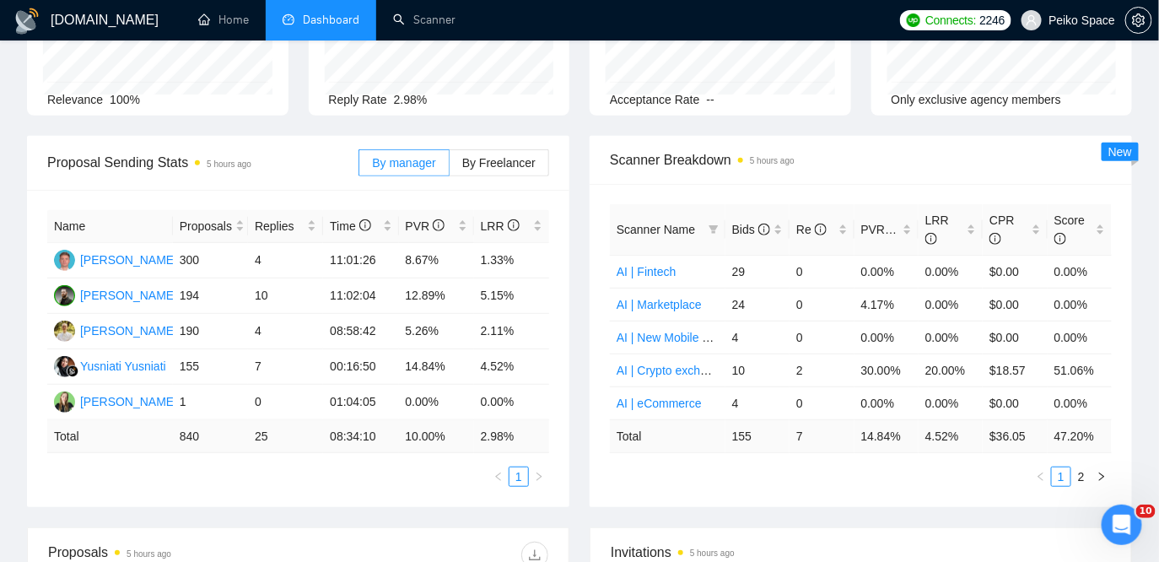
scroll to position [179, 0]
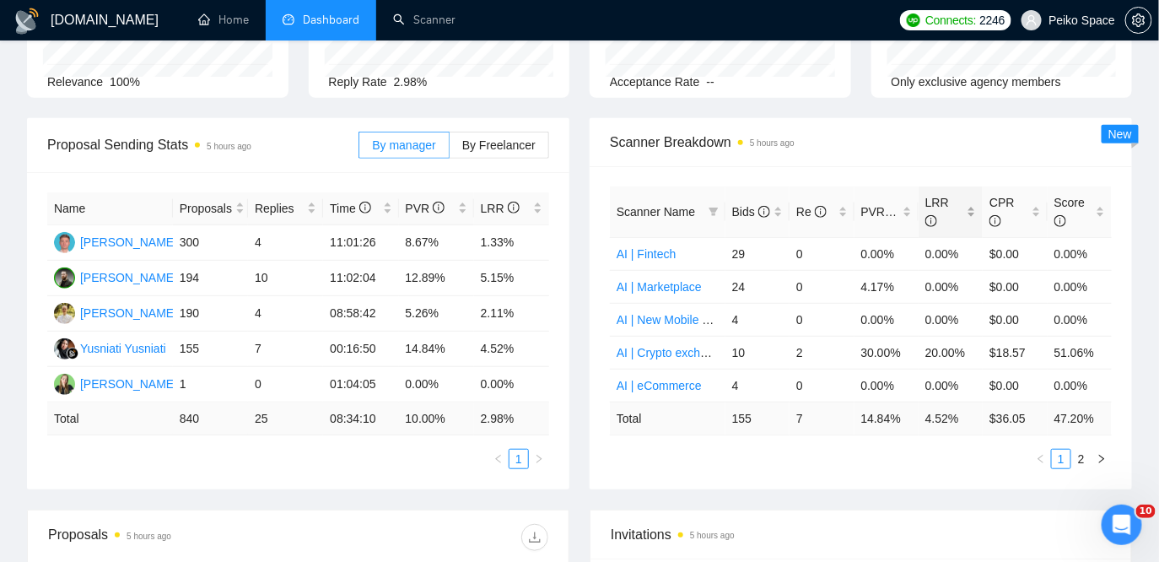
click at [972, 206] on div "LRR" at bounding box center [951, 211] width 51 height 37
click at [1104, 454] on icon "right" at bounding box center [1102, 459] width 10 height 10
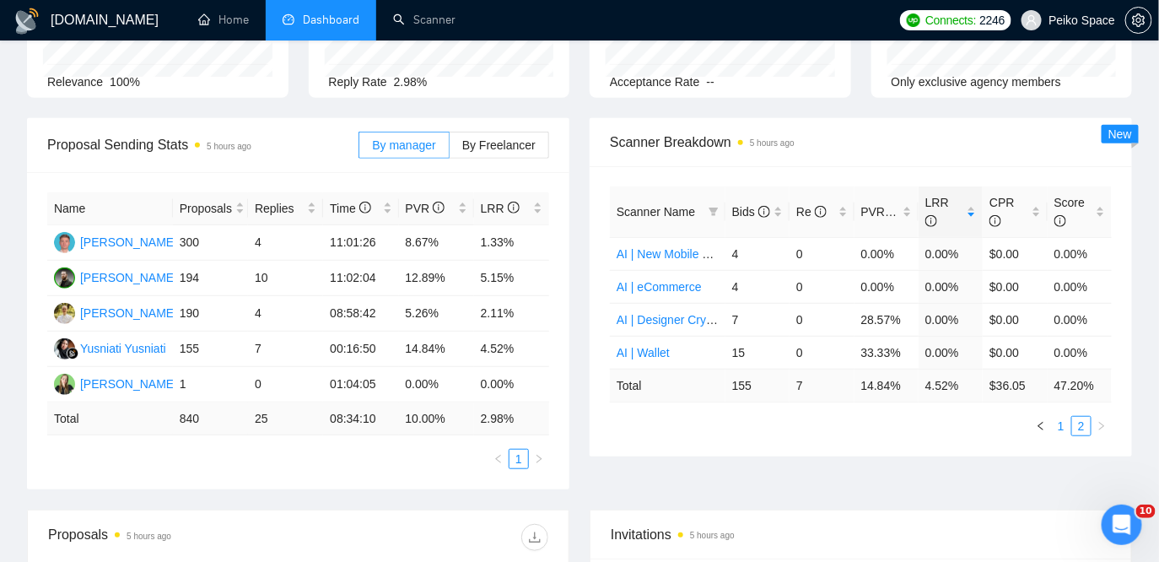
click at [1057, 425] on link "1" at bounding box center [1061, 426] width 19 height 19
